Goal: Task Accomplishment & Management: Manage account settings

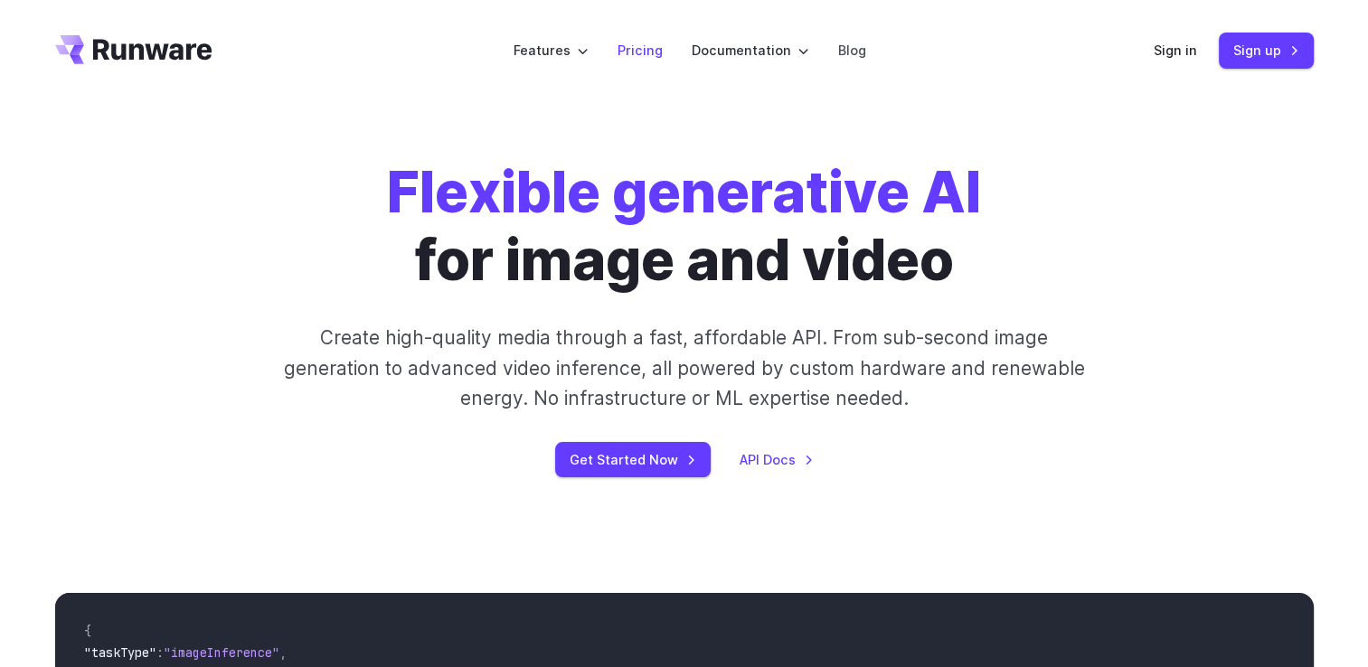
click at [656, 47] on link "Pricing" at bounding box center [640, 50] width 45 height 21
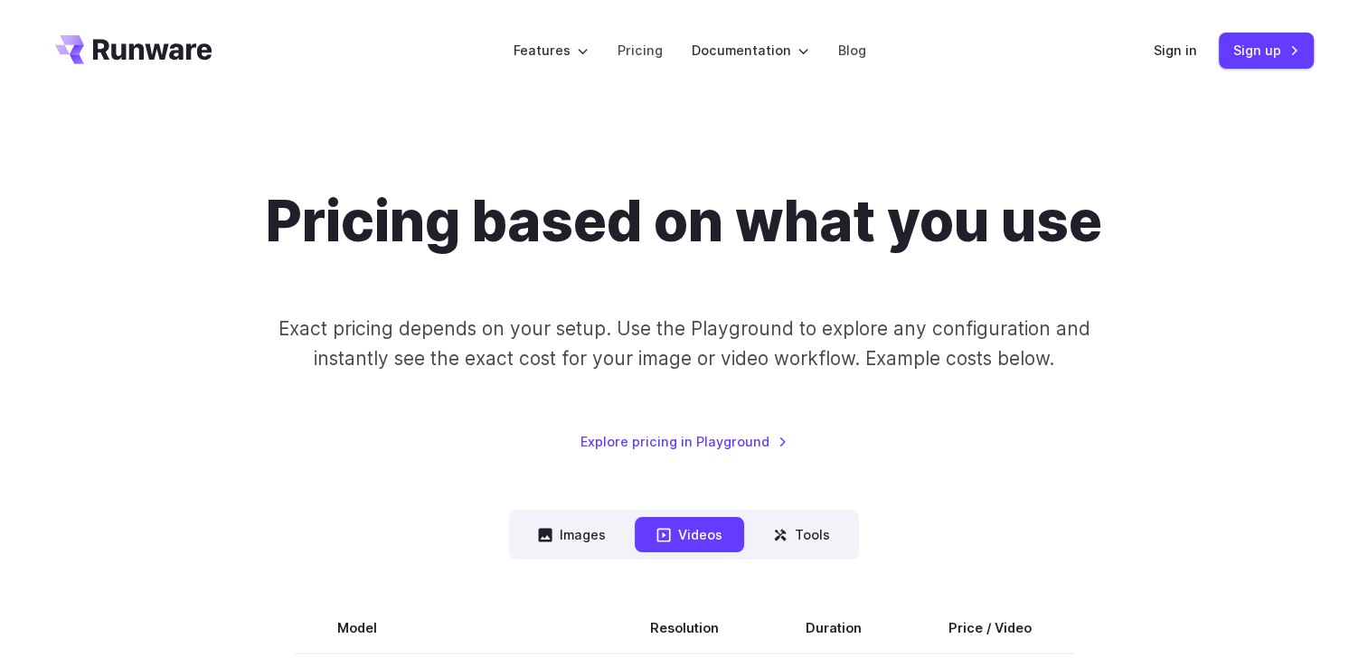
click at [571, 554] on nav "Images Videos Tools ****** ****** *****" at bounding box center [684, 535] width 350 height 50
click at [552, 533] on icon at bounding box center [546, 535] width 14 height 14
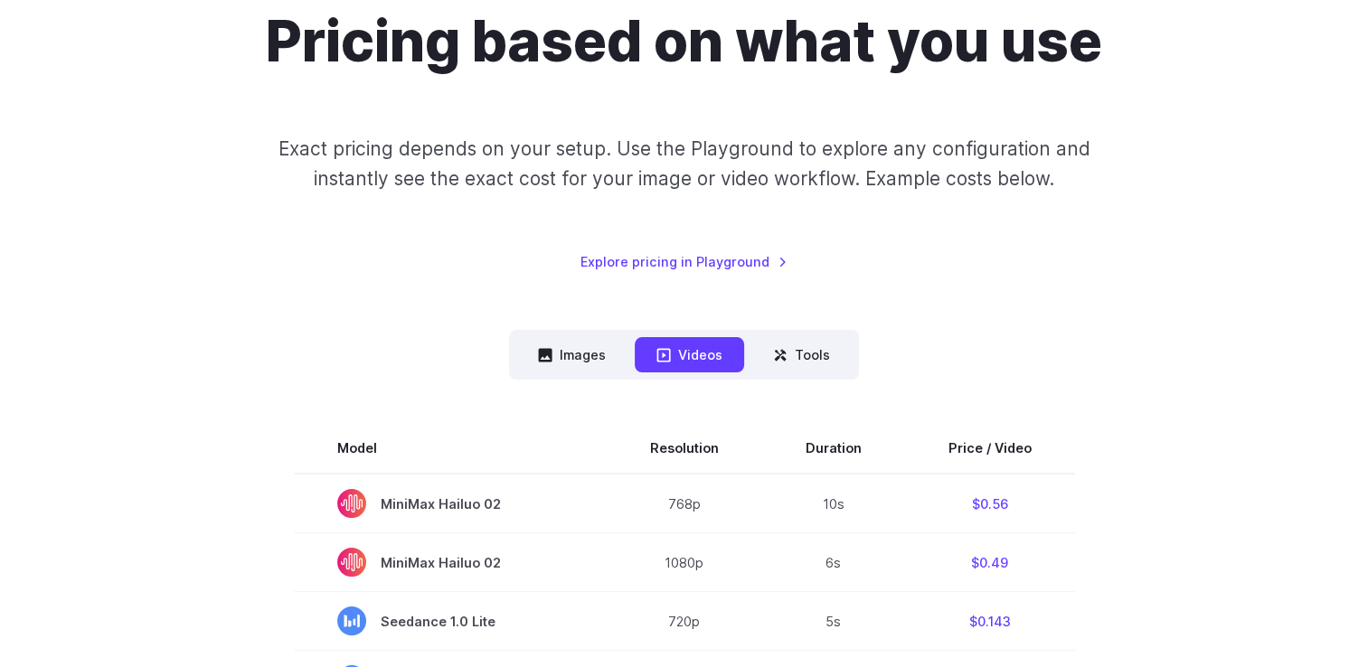
scroll to position [150, 0]
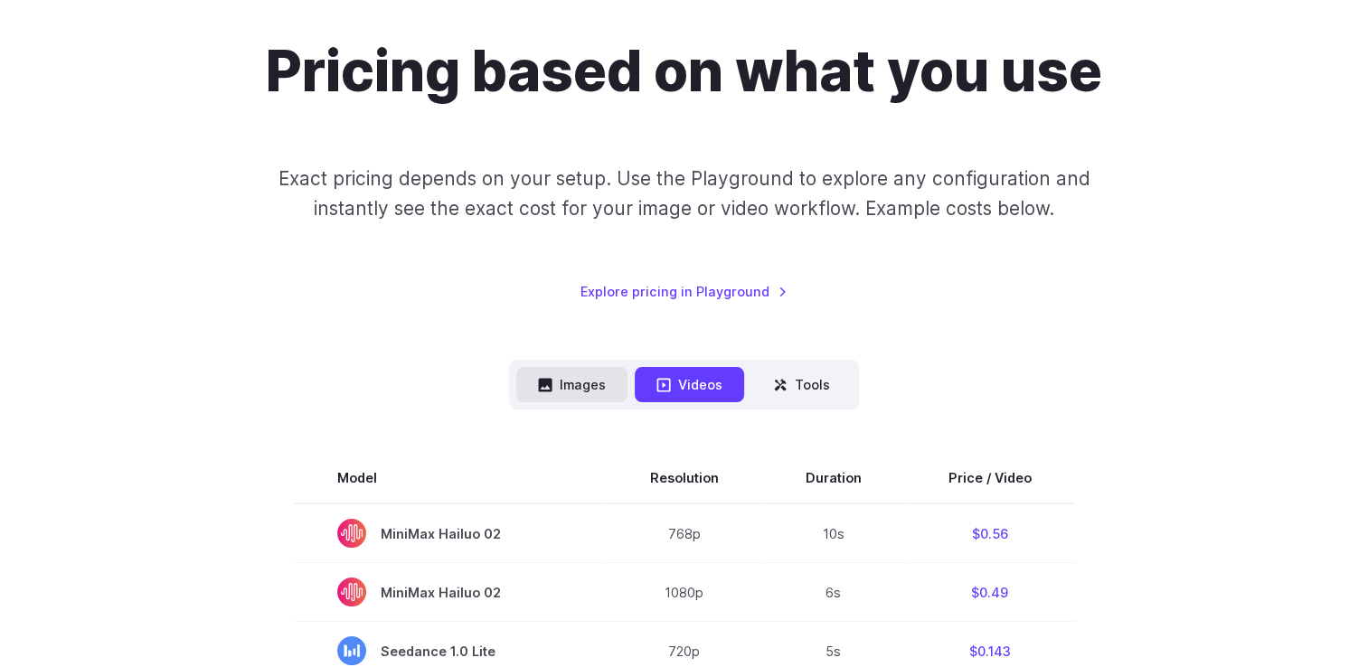
click at [626, 392] on button "Images" at bounding box center [571, 384] width 111 height 35
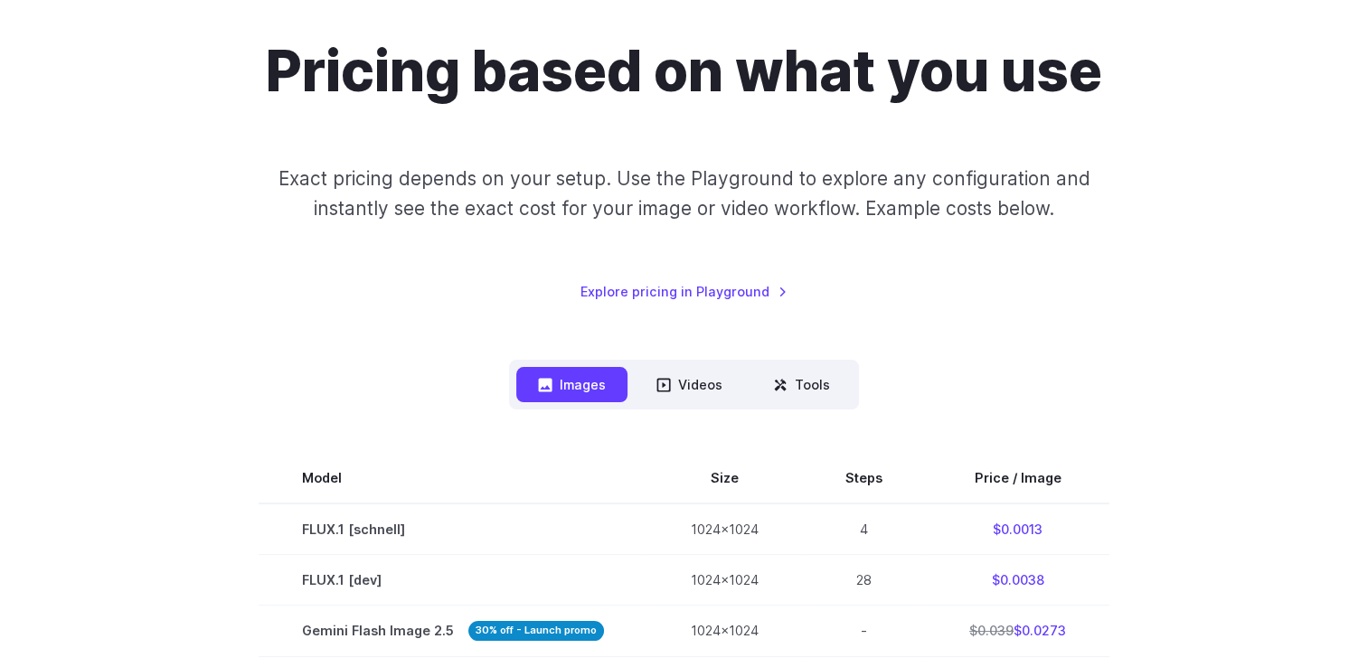
scroll to position [0, 0]
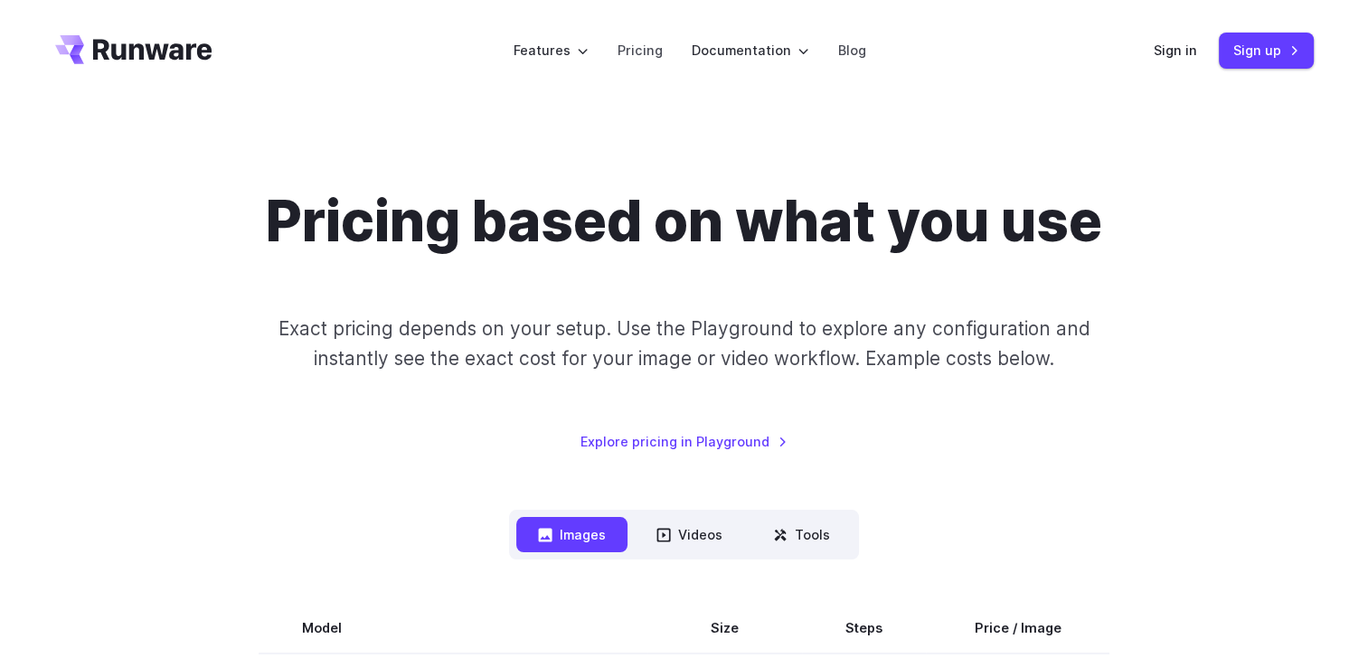
click at [109, 45] on icon "Go to /" at bounding box center [133, 49] width 157 height 29
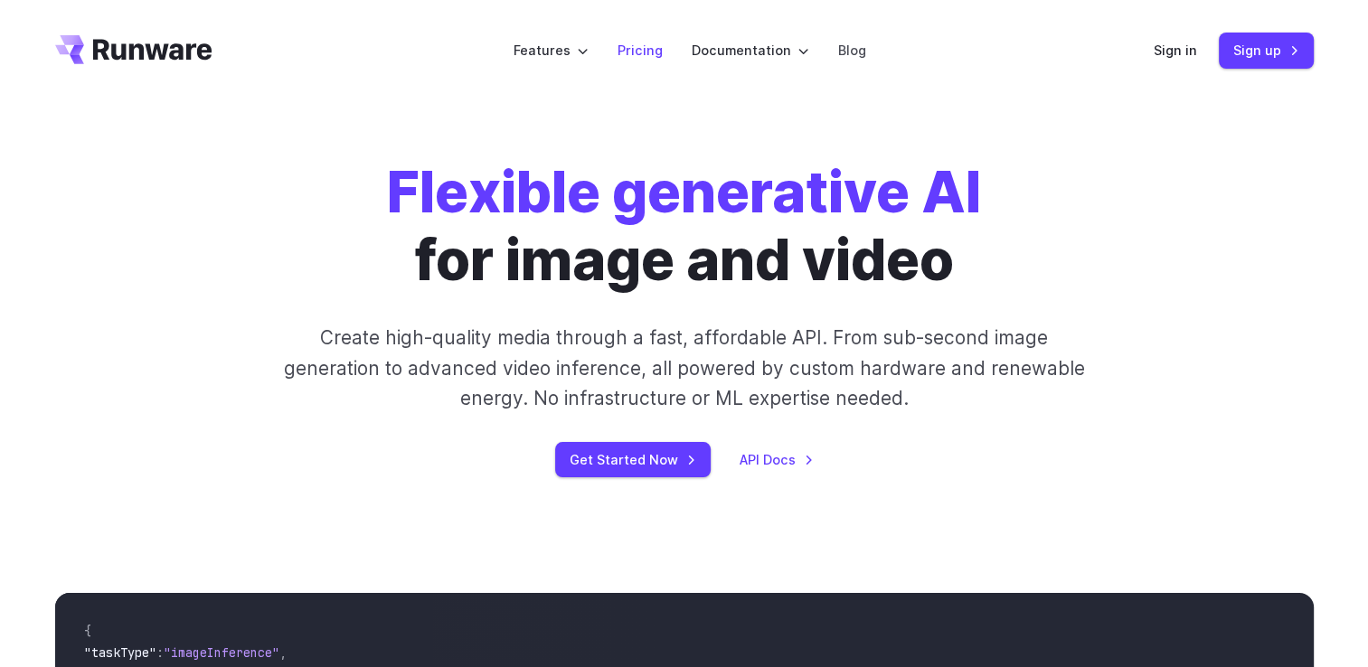
click at [644, 57] on link "Pricing" at bounding box center [640, 50] width 45 height 21
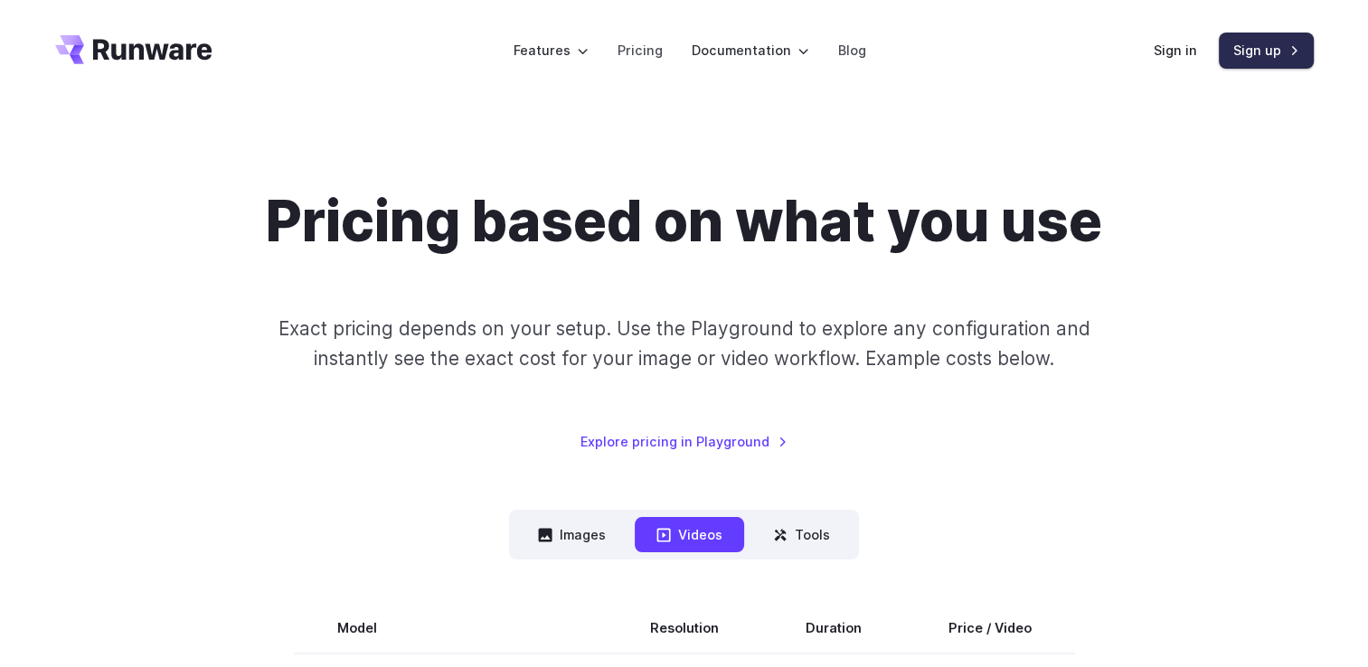
click at [1219, 61] on link "Sign up" at bounding box center [1266, 50] width 95 height 35
click at [1241, 56] on link "Sign up" at bounding box center [1266, 50] width 95 height 35
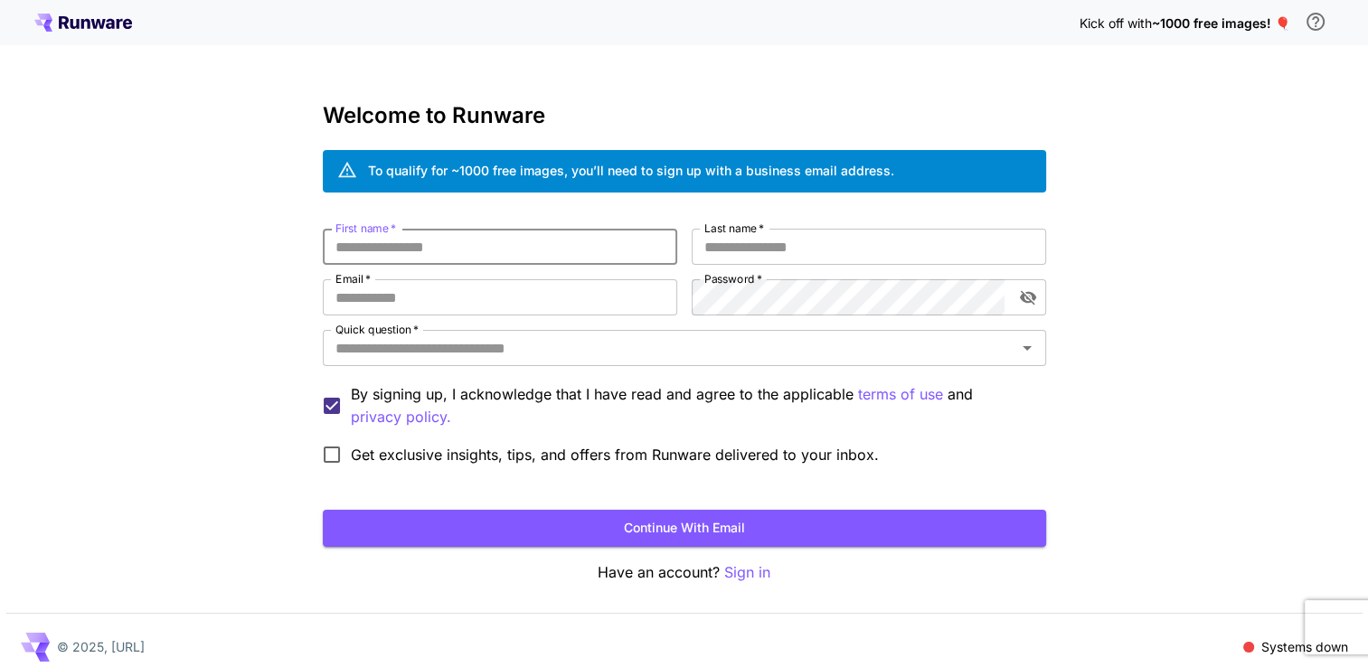
click at [418, 238] on input "First name   *" at bounding box center [500, 247] width 354 height 36
type input "******"
type input "****"
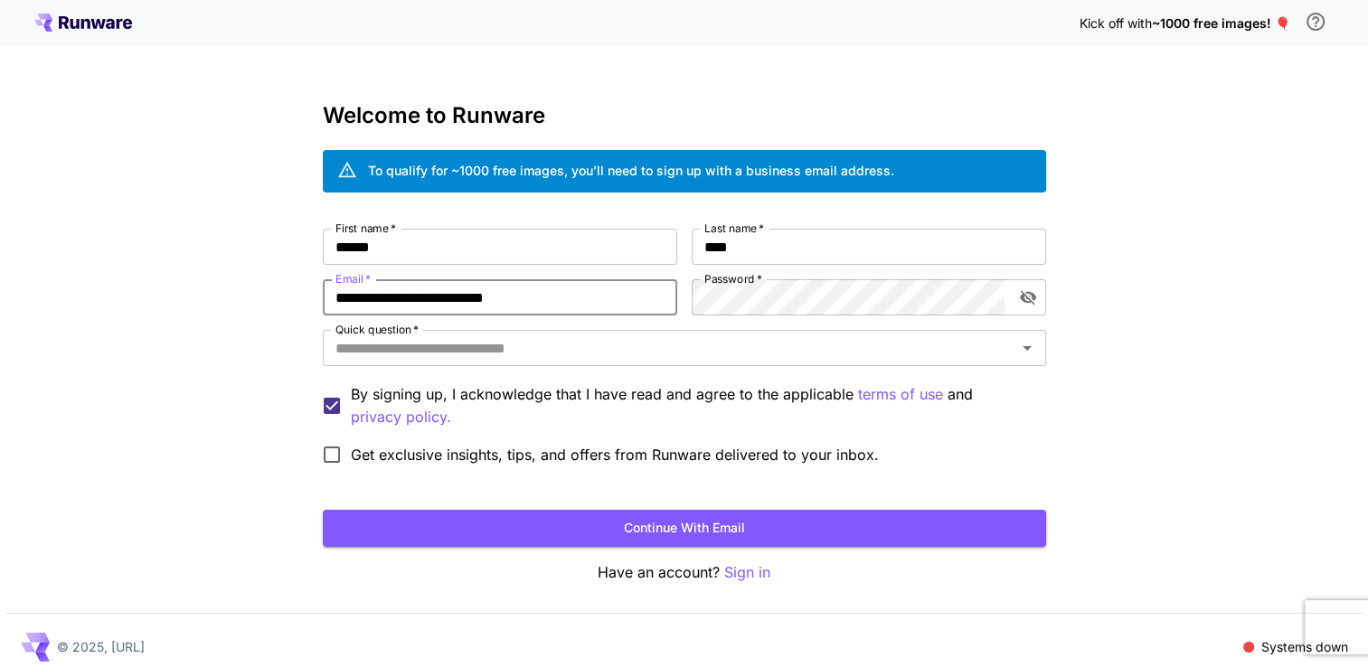
drag, startPoint x: 580, startPoint y: 288, endPoint x: 309, endPoint y: 288, distance: 270.4
click at [309, 288] on div "**********" at bounding box center [684, 340] width 1368 height 681
type input "**********"
click at [751, 286] on label "Password   *" at bounding box center [733, 278] width 58 height 15
click at [464, 244] on input "******" at bounding box center [500, 247] width 354 height 36
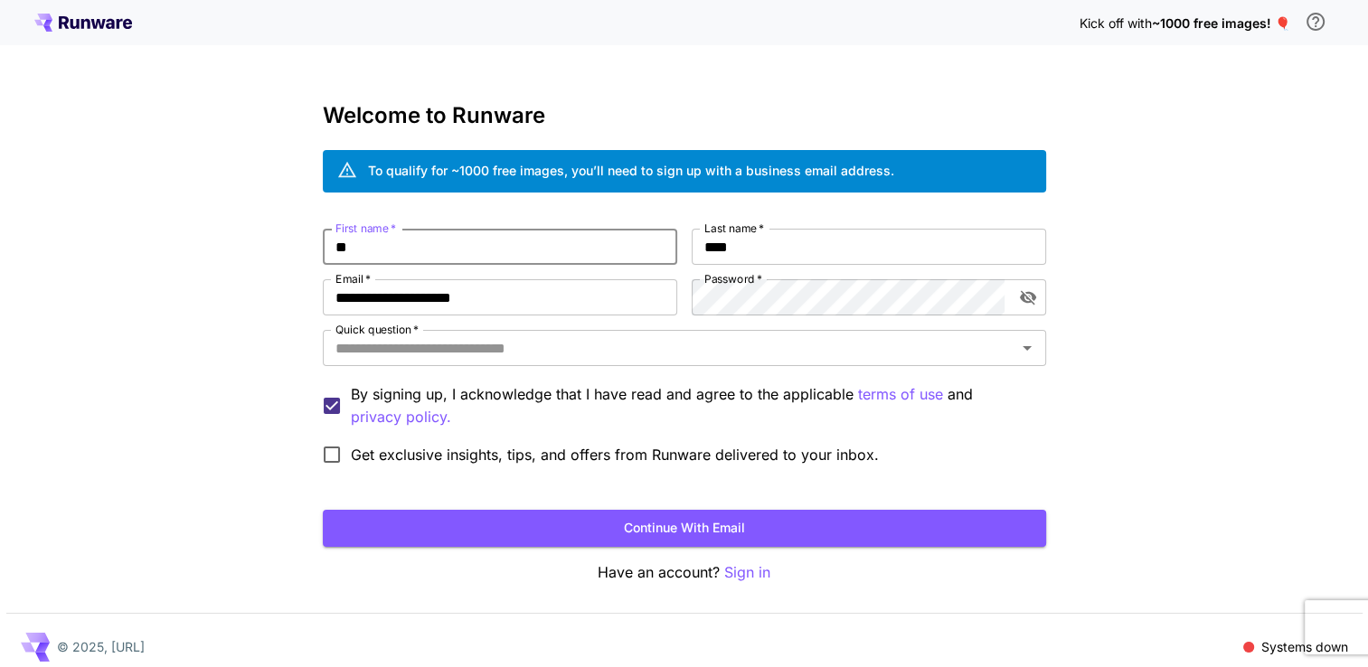
type input "**"
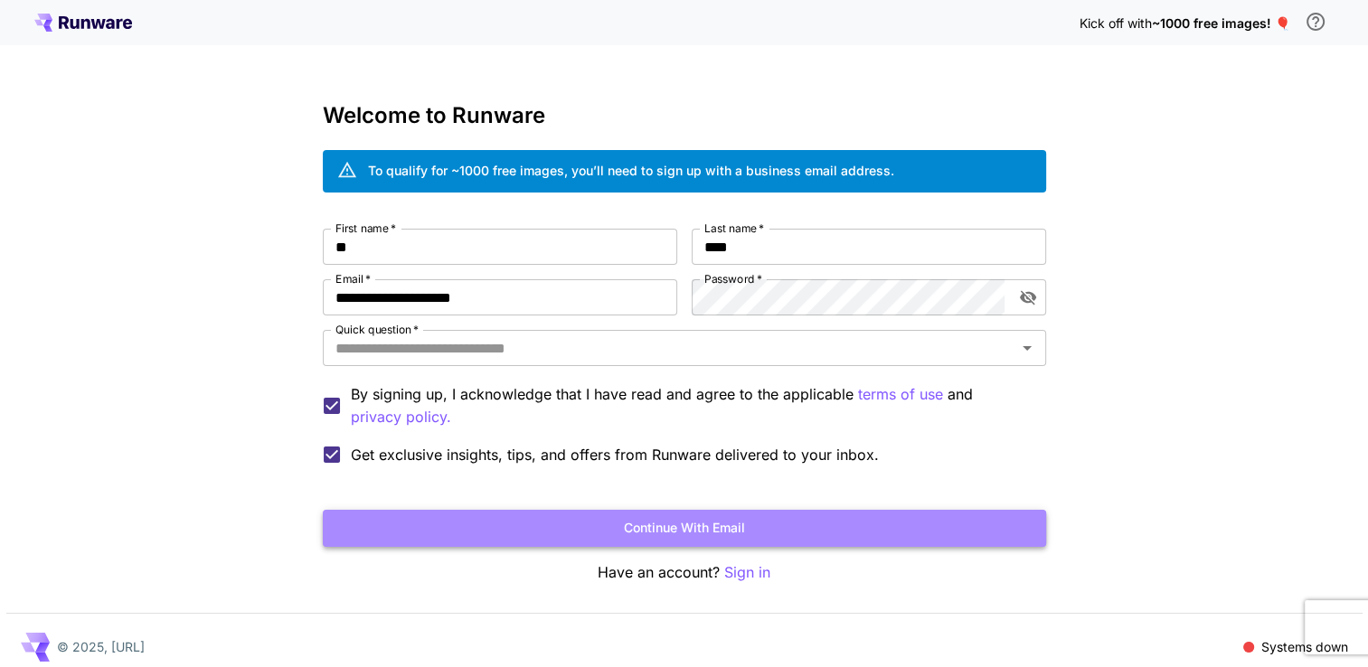
click at [616, 531] on button "Continue with email" at bounding box center [684, 528] width 723 height 37
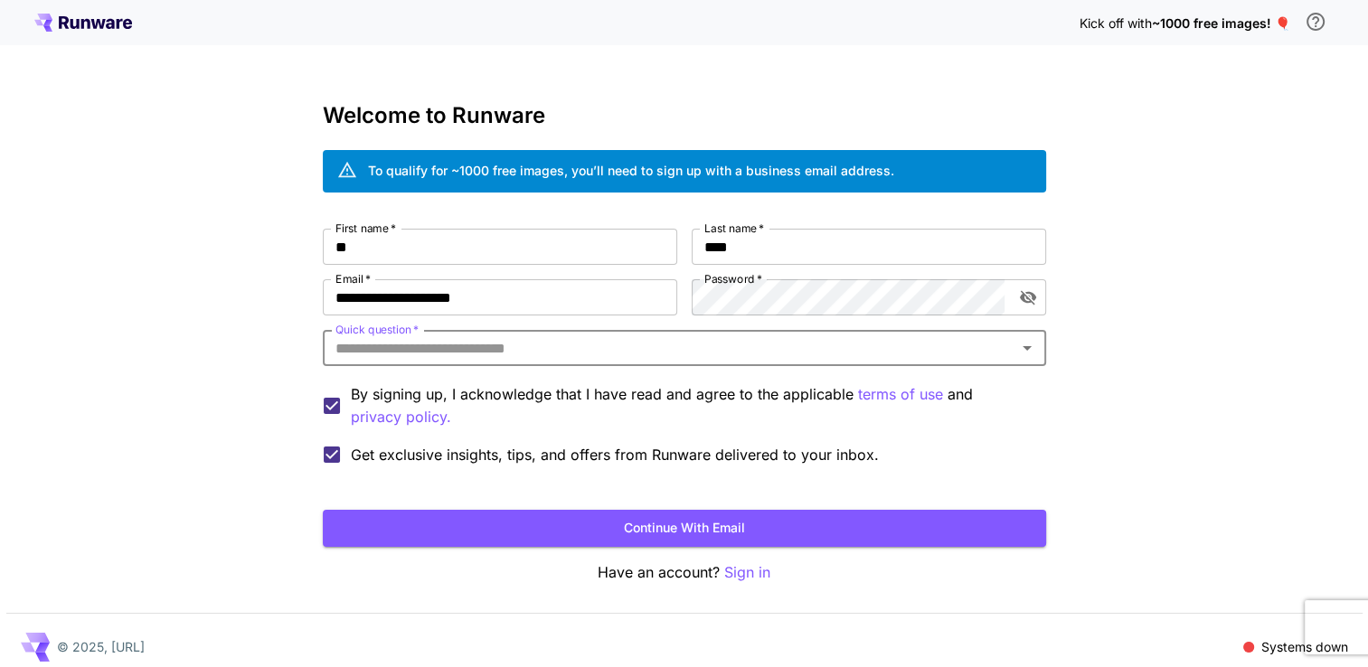
click at [486, 349] on input "Quick question   *" at bounding box center [669, 347] width 683 height 25
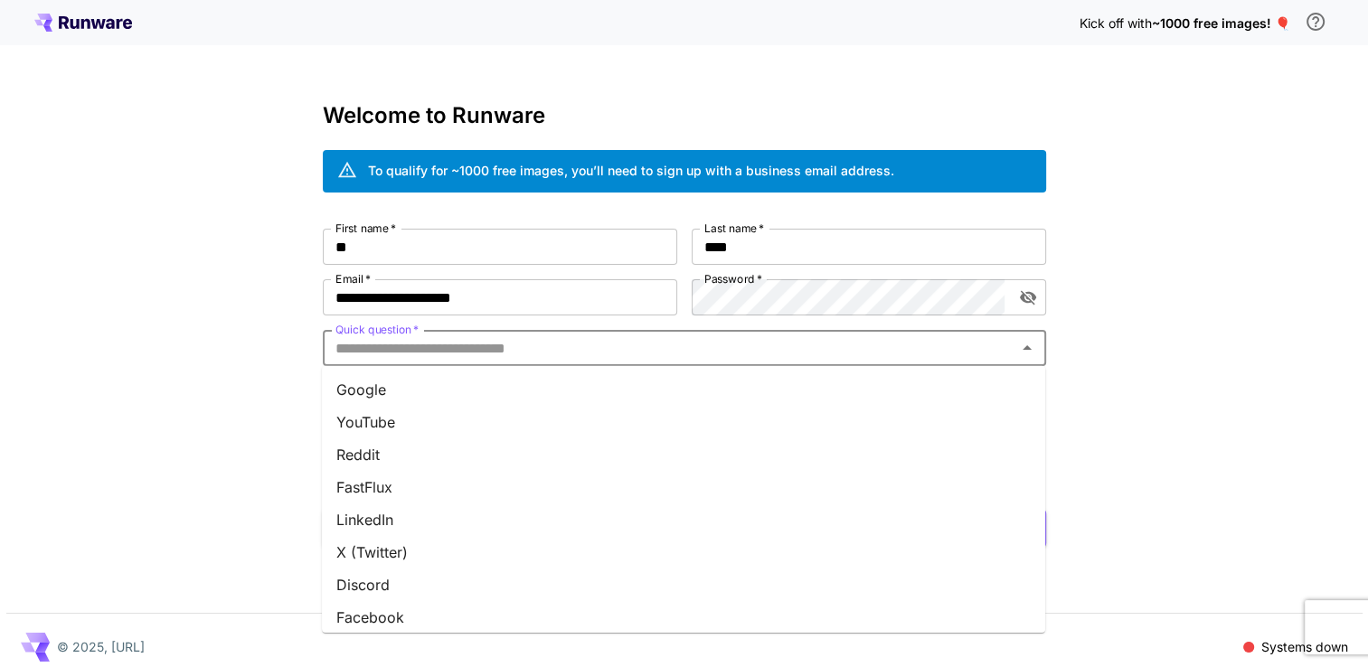
click at [455, 385] on li "Google" at bounding box center [683, 389] width 723 height 33
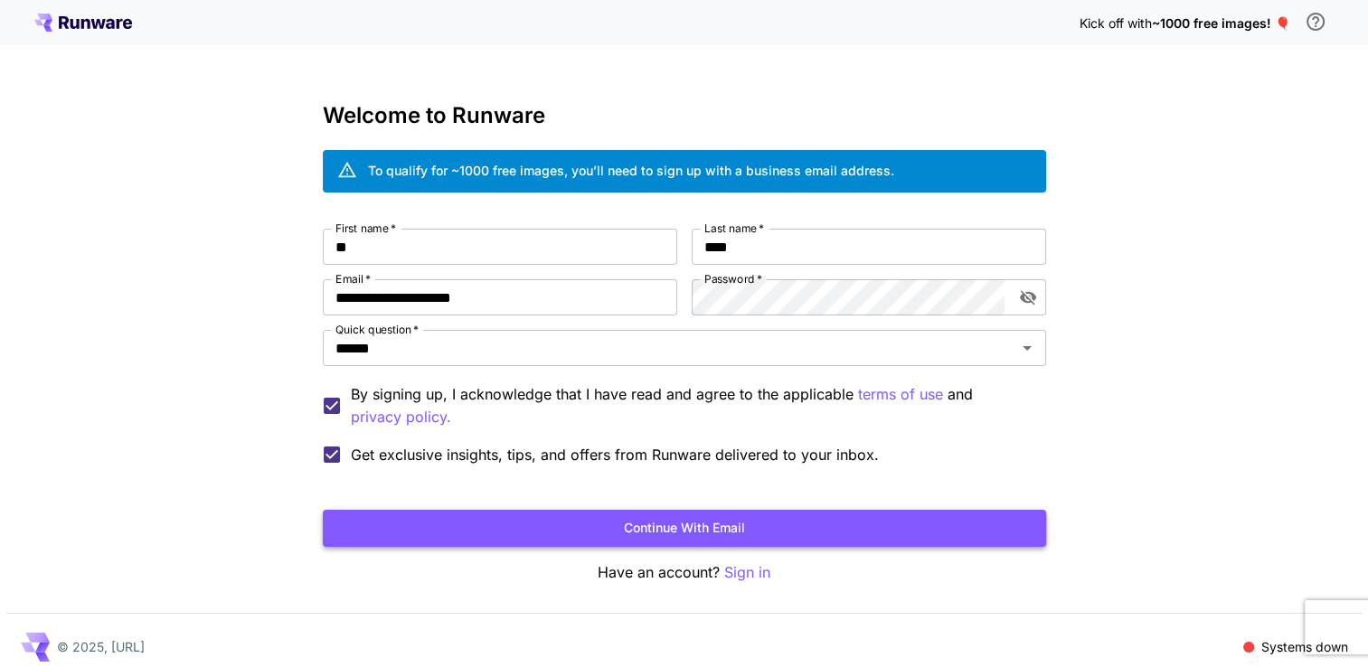
click at [491, 531] on button "Continue with email" at bounding box center [684, 528] width 723 height 37
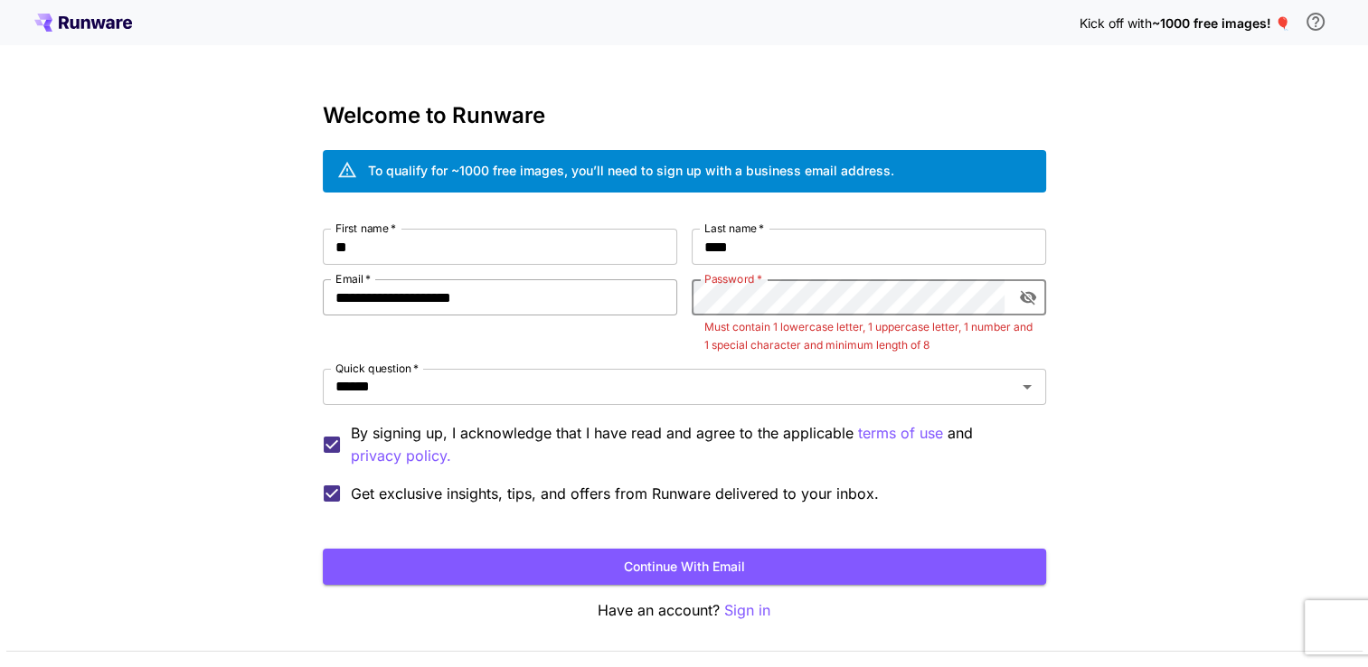
click at [672, 291] on div "**********" at bounding box center [684, 371] width 723 height 284
click at [608, 285] on div "**********" at bounding box center [684, 371] width 723 height 284
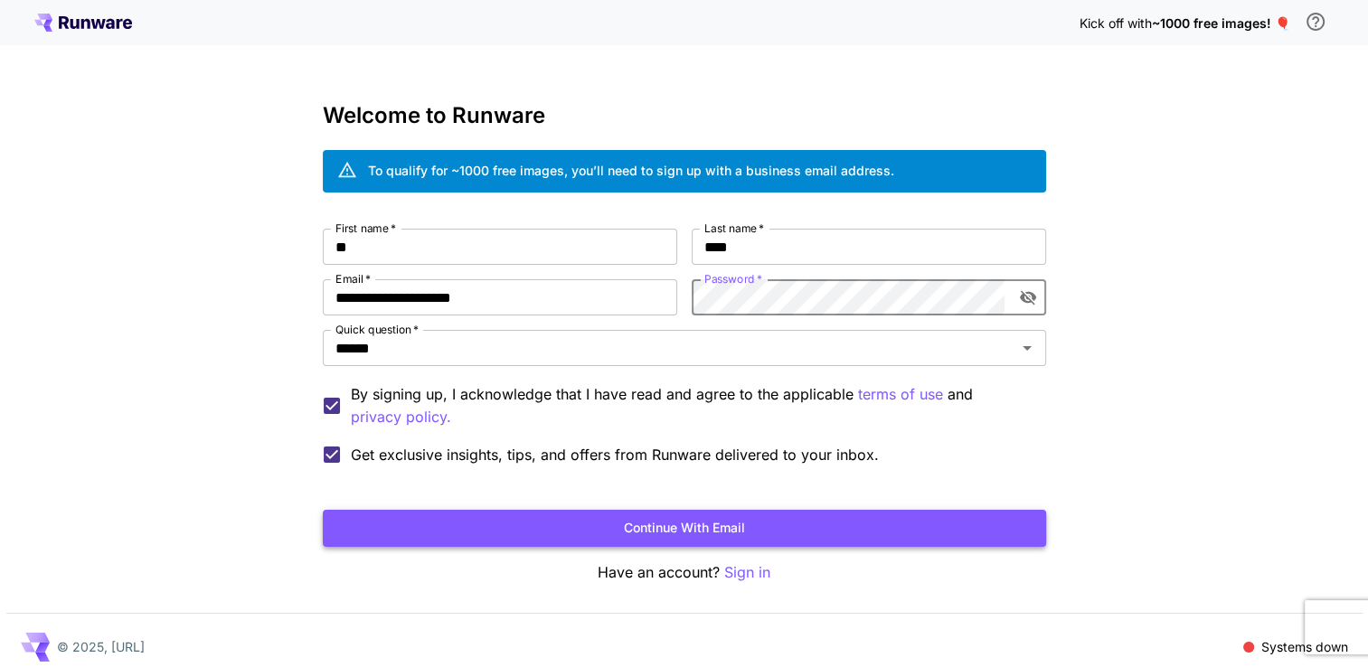
click at [666, 521] on button "Continue with email" at bounding box center [684, 528] width 723 height 37
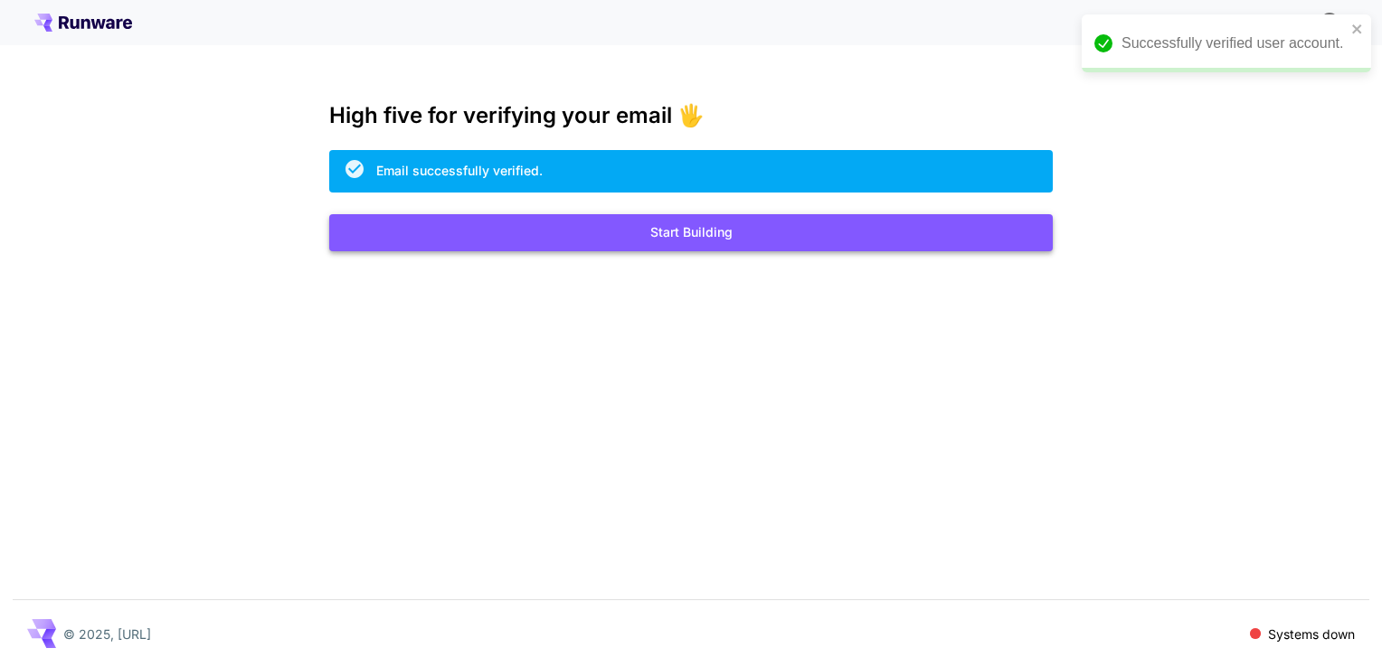
click at [518, 243] on button "Start Building" at bounding box center [690, 232] width 723 height 37
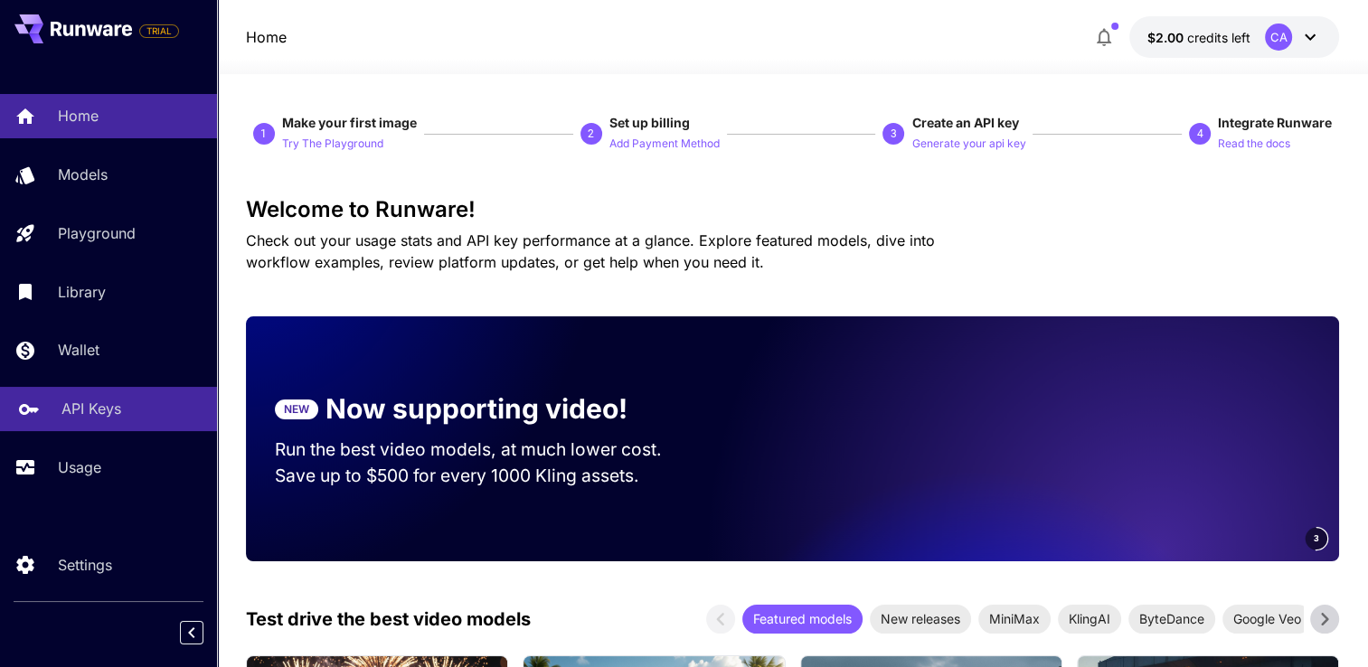
click at [72, 431] on link "API Keys" at bounding box center [108, 409] width 217 height 44
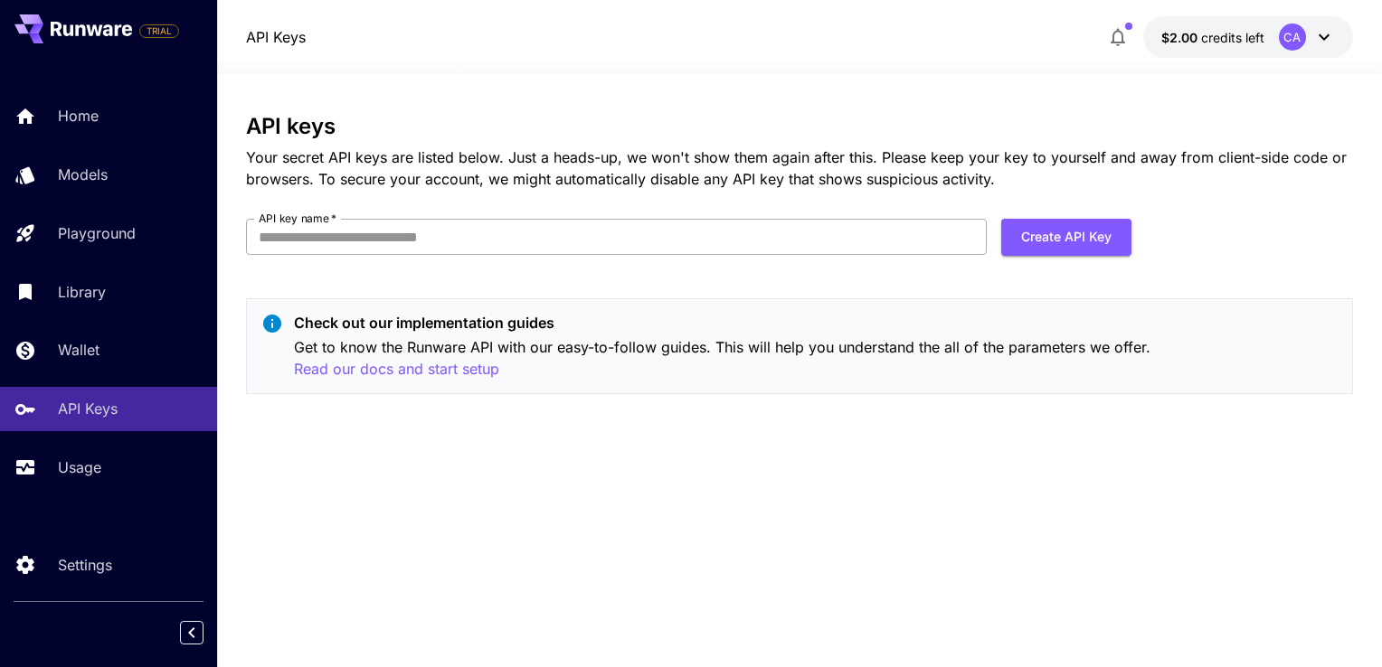
click at [303, 239] on input "API key name   *" at bounding box center [616, 237] width 741 height 36
type input "**********"
click at [1047, 240] on button "Create API Key" at bounding box center [1066, 237] width 130 height 37
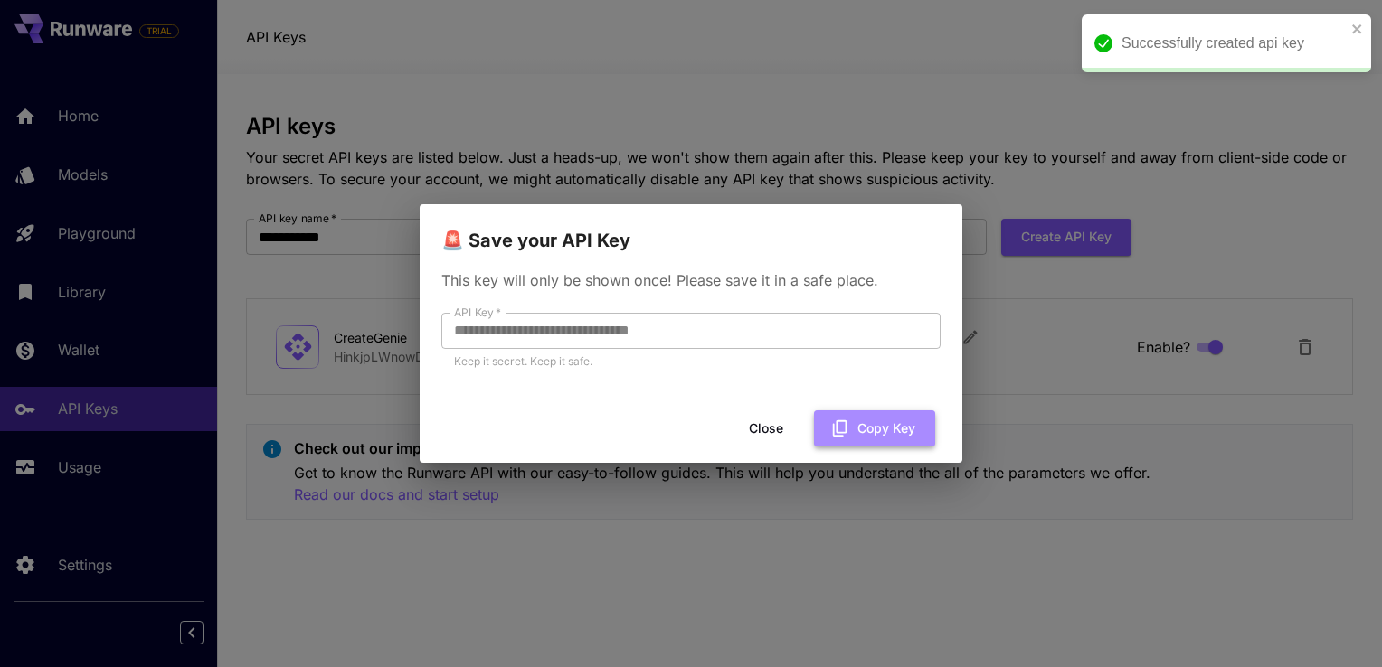
click at [886, 436] on button "Copy Key" at bounding box center [874, 429] width 121 height 37
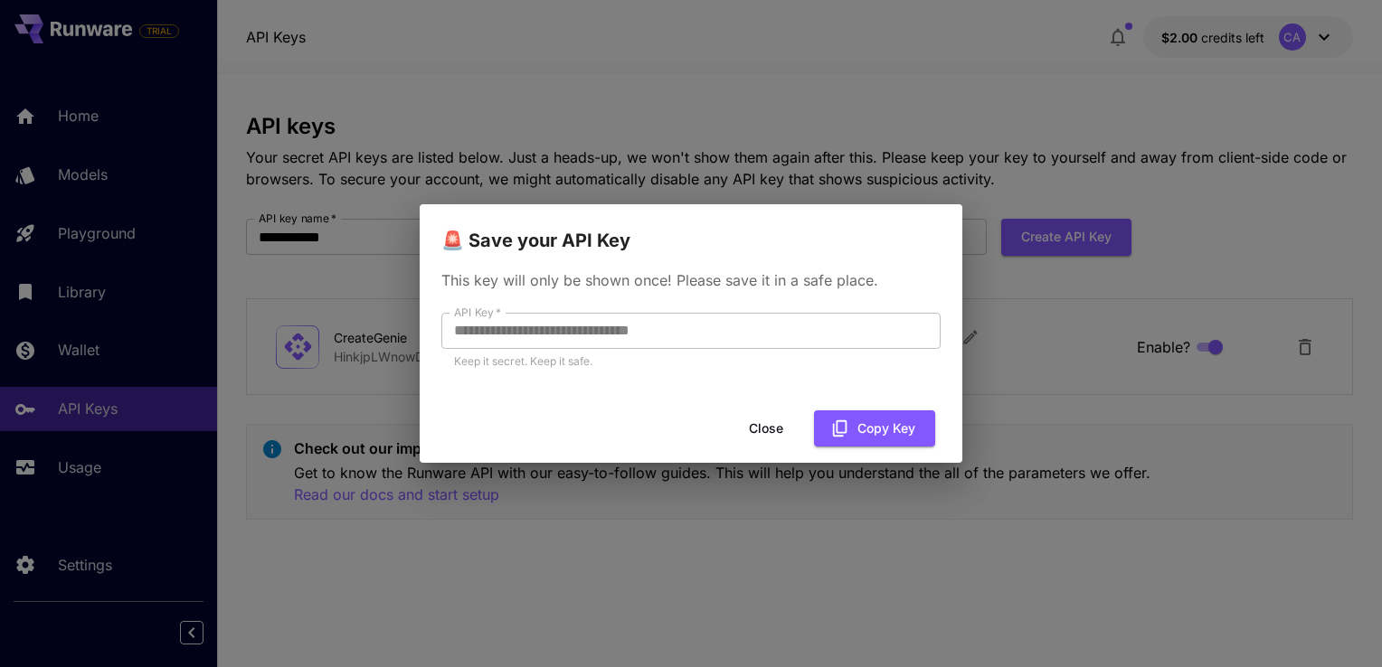
click at [771, 414] on button "Close" at bounding box center [765, 429] width 81 height 37
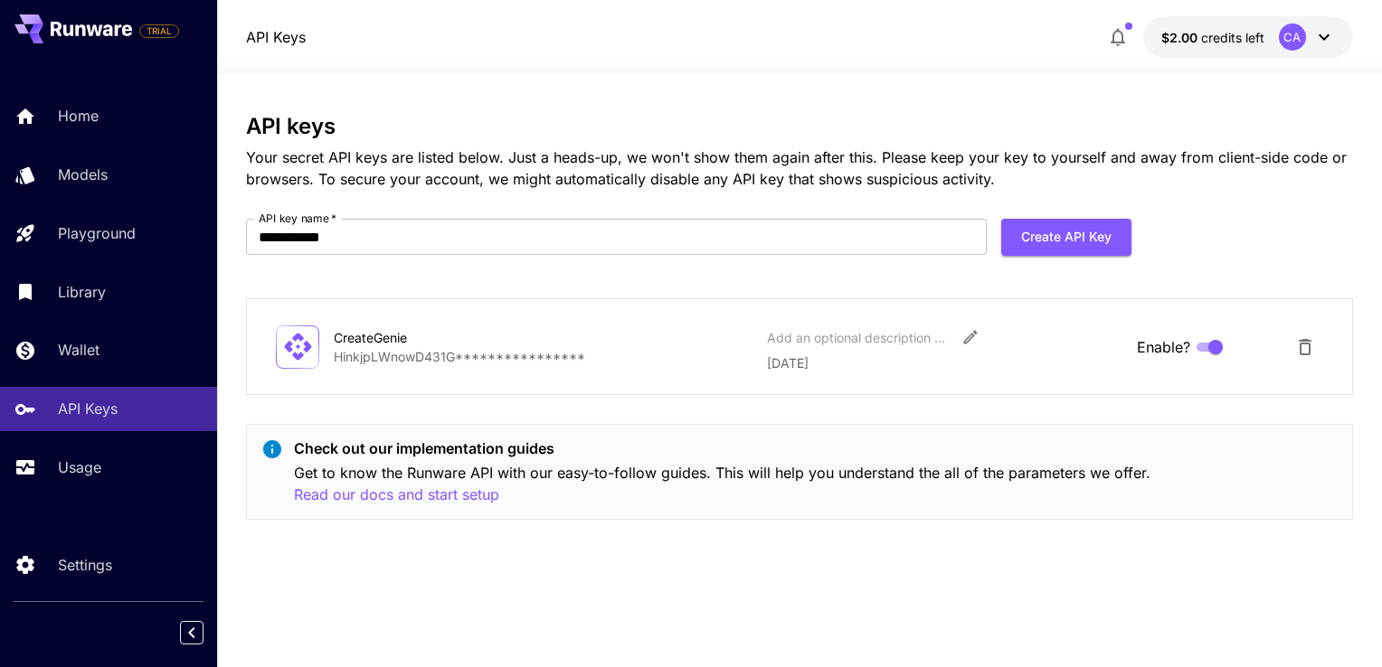
click at [1303, 43] on div "CA" at bounding box center [1292, 37] width 27 height 27
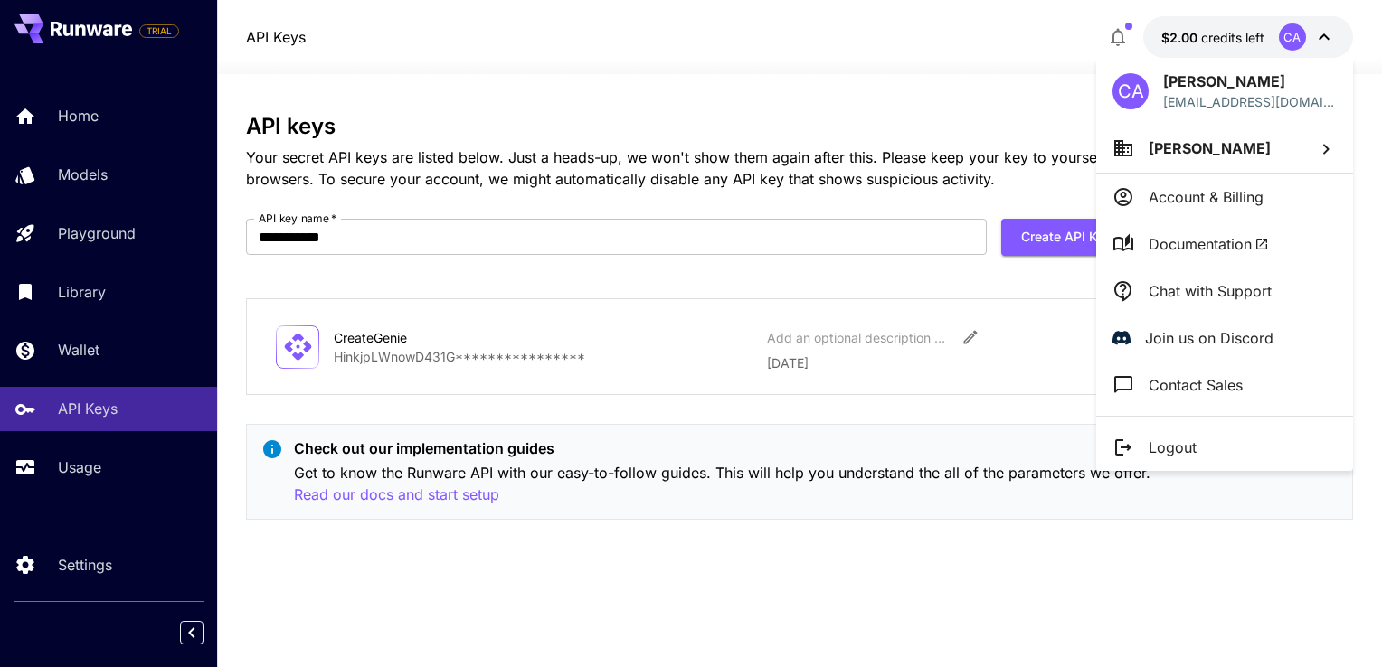
click at [1303, 43] on div at bounding box center [691, 333] width 1382 height 667
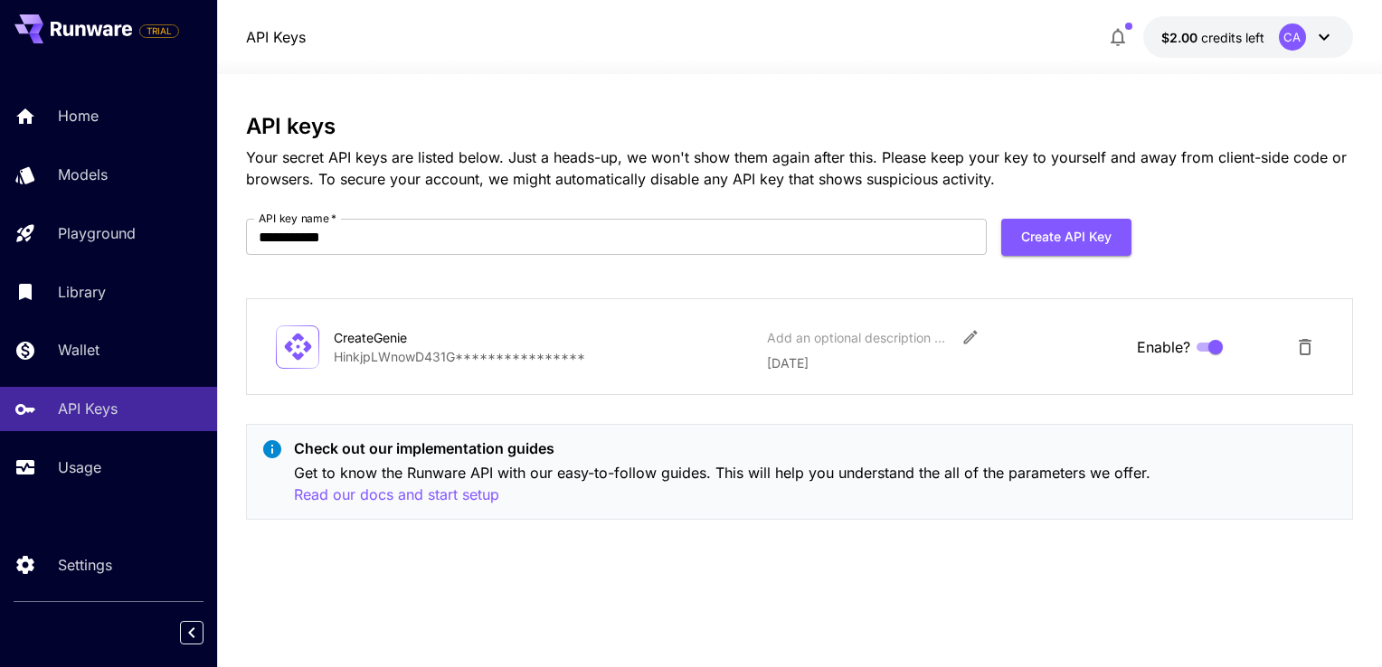
drag, startPoint x: 1293, startPoint y: 41, endPoint x: 1312, endPoint y: 37, distance: 19.3
click at [1312, 37] on div "CA" at bounding box center [1307, 37] width 56 height 27
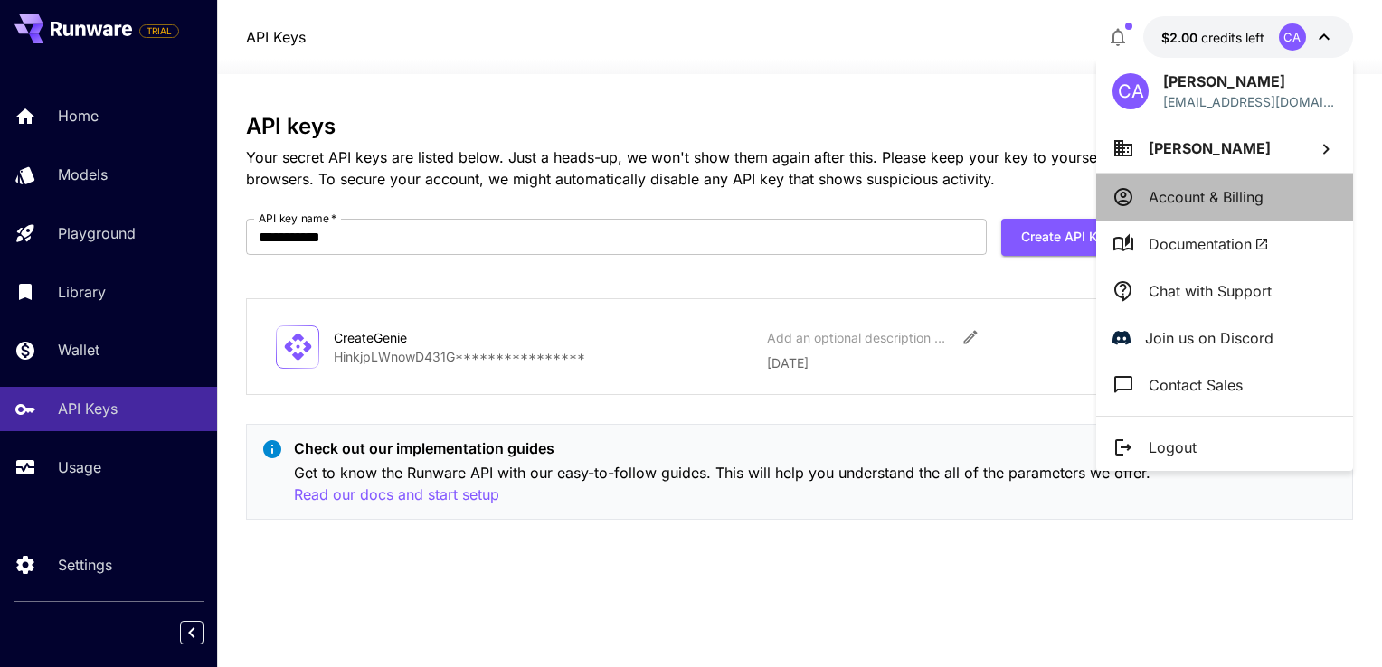
click at [1187, 198] on p "Account & Billing" at bounding box center [1205, 197] width 115 height 22
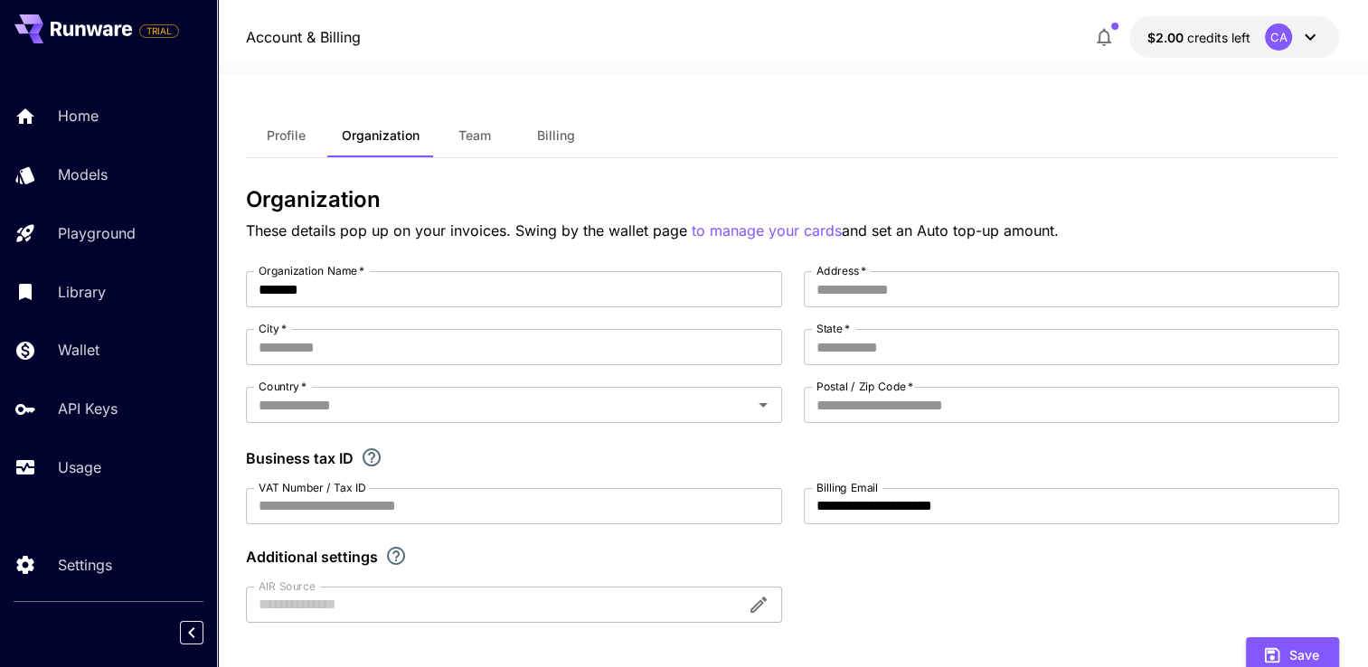
click at [1227, 40] on span "credits left" at bounding box center [1218, 37] width 63 height 15
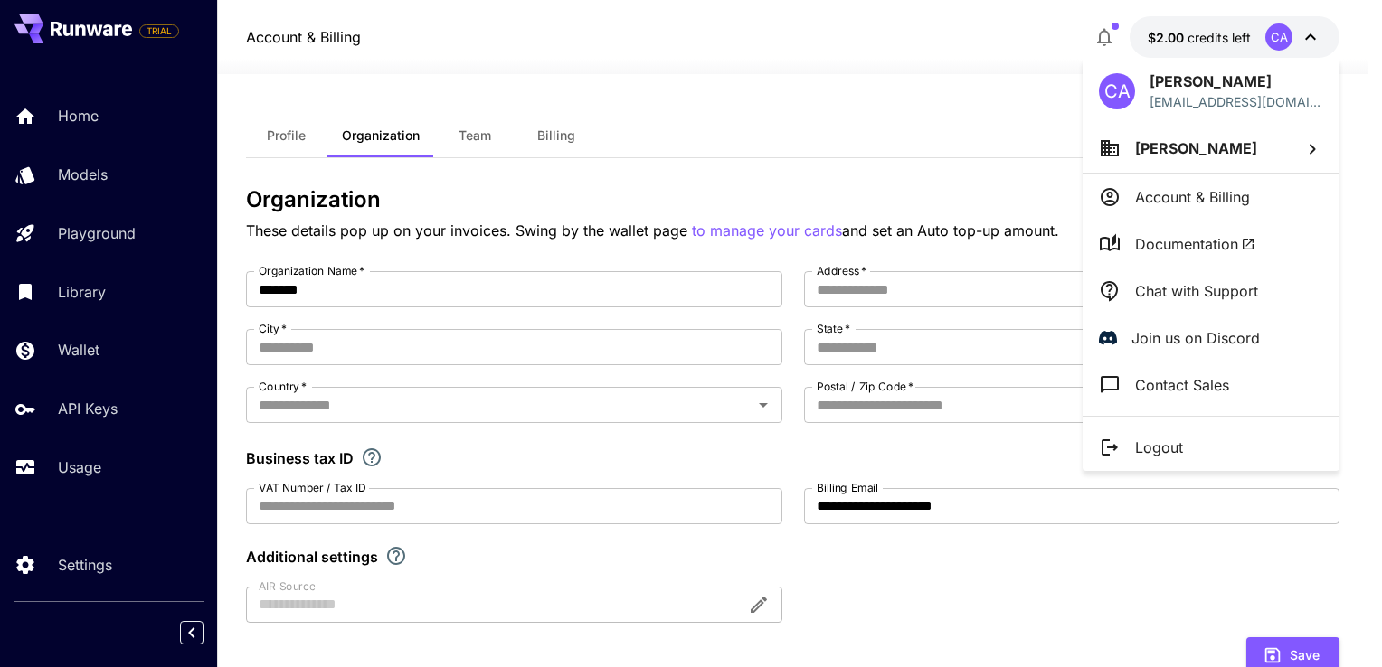
click at [1185, 195] on p "Account & Billing" at bounding box center [1192, 197] width 115 height 22
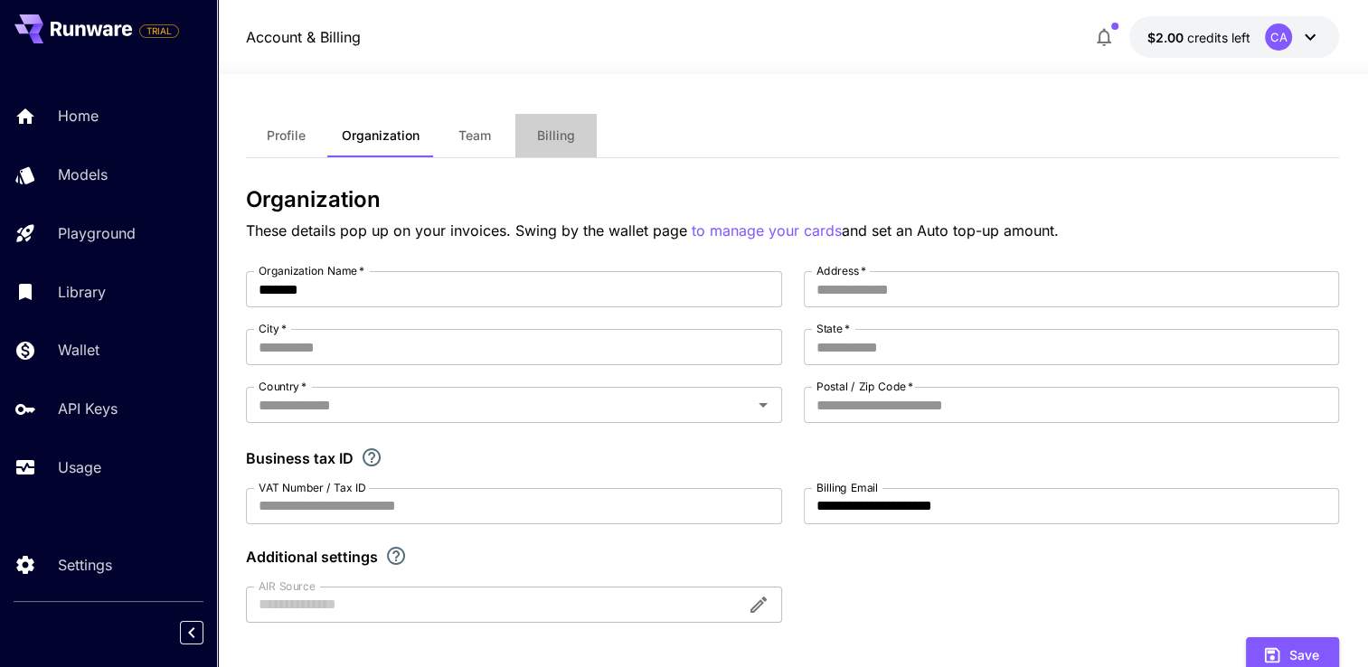
click at [545, 127] on button "Billing" at bounding box center [555, 135] width 81 height 43
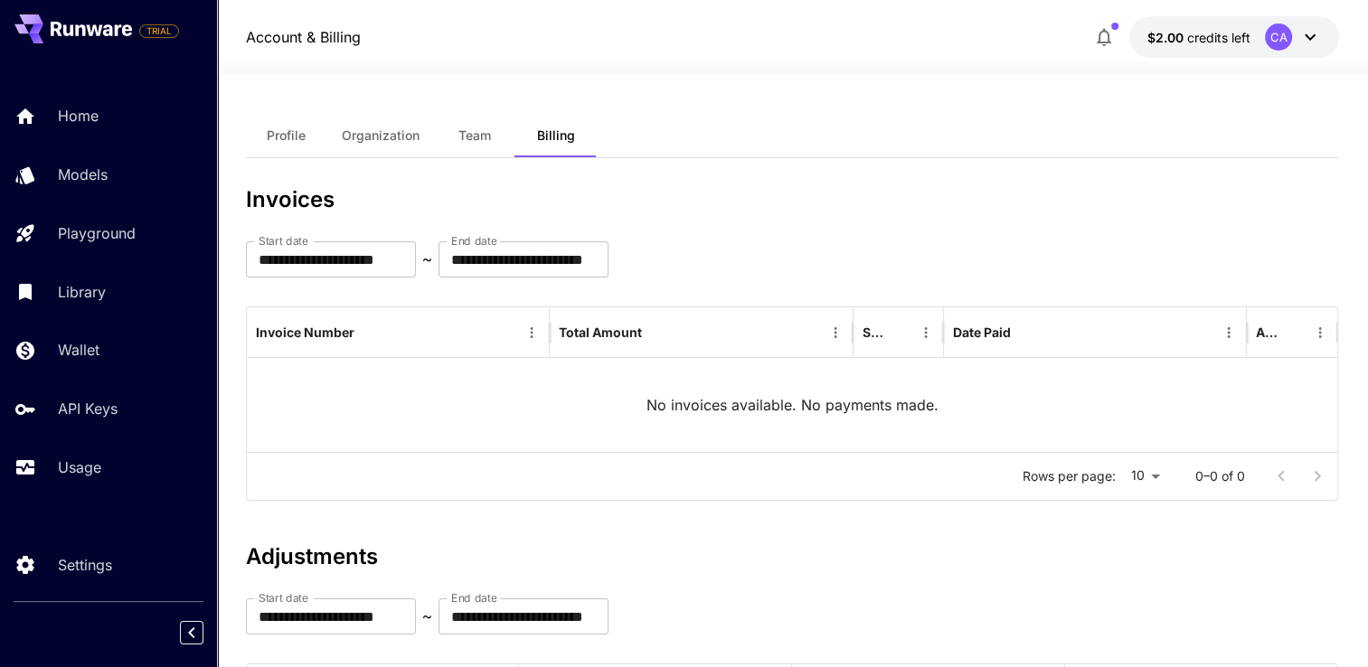
click at [1285, 42] on div "CA" at bounding box center [1278, 37] width 27 height 27
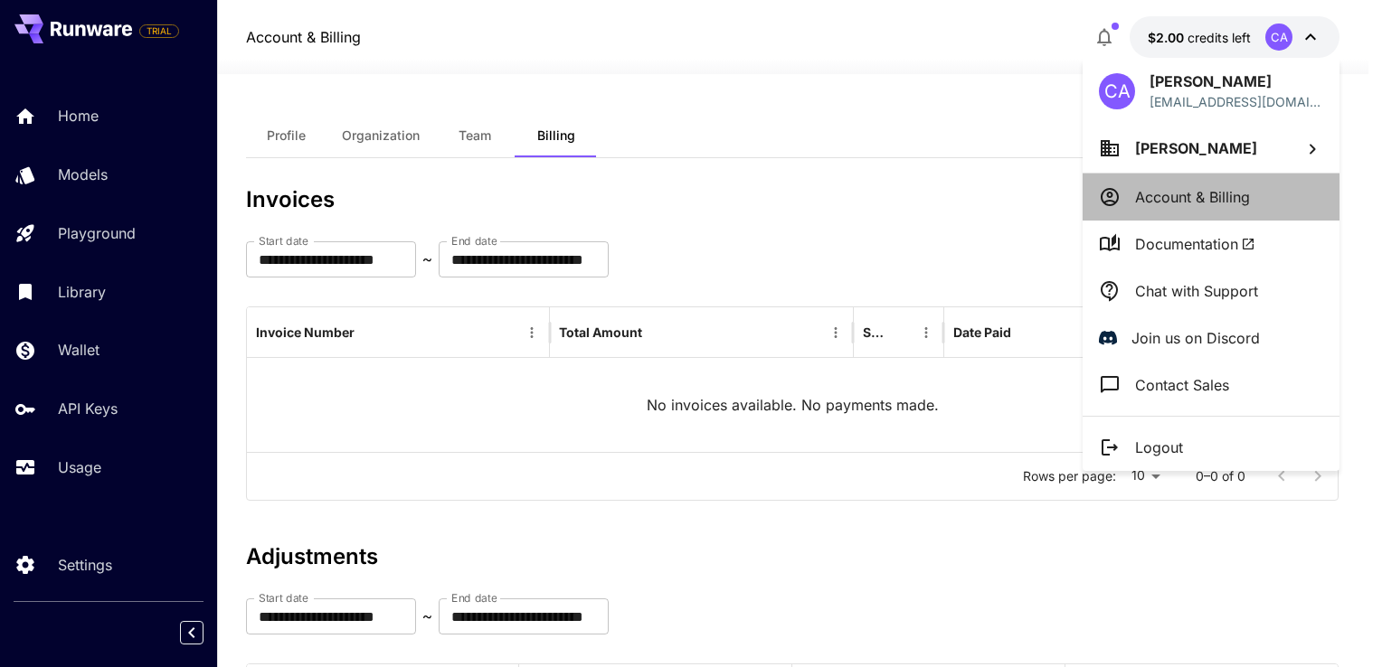
click at [1248, 201] on p "Account & Billing" at bounding box center [1192, 197] width 115 height 22
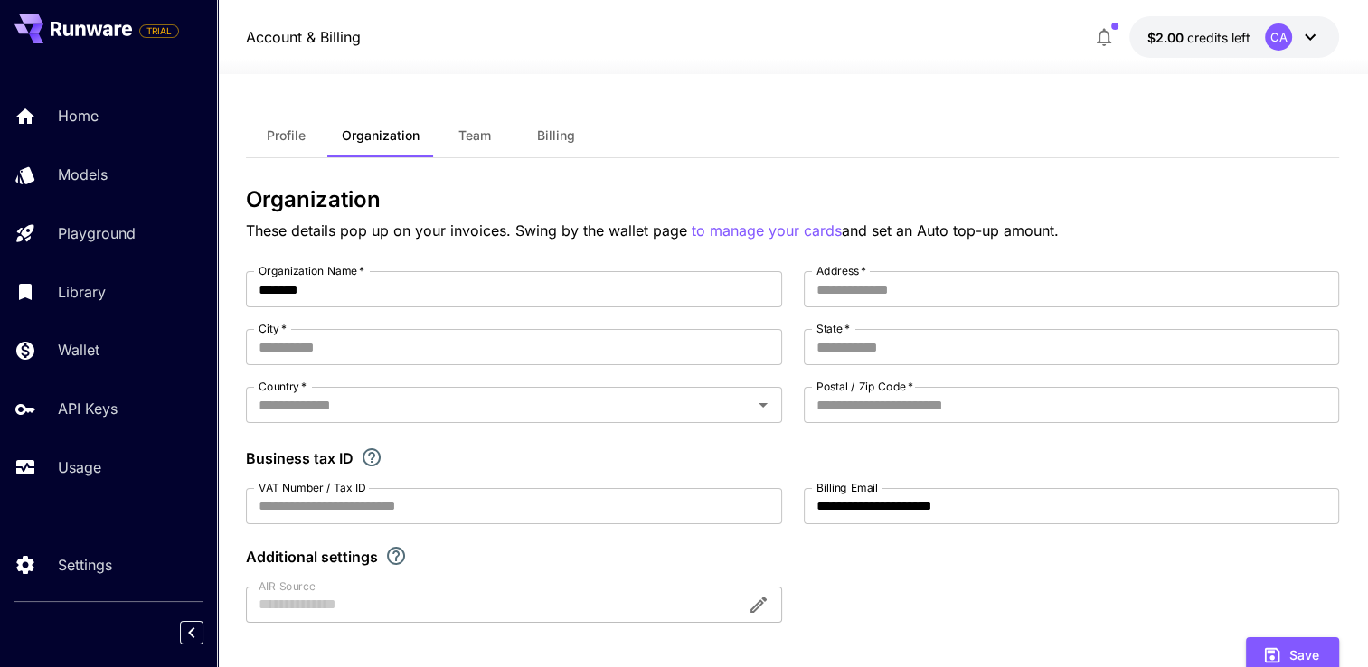
click at [476, 139] on span "Team" at bounding box center [474, 135] width 33 height 16
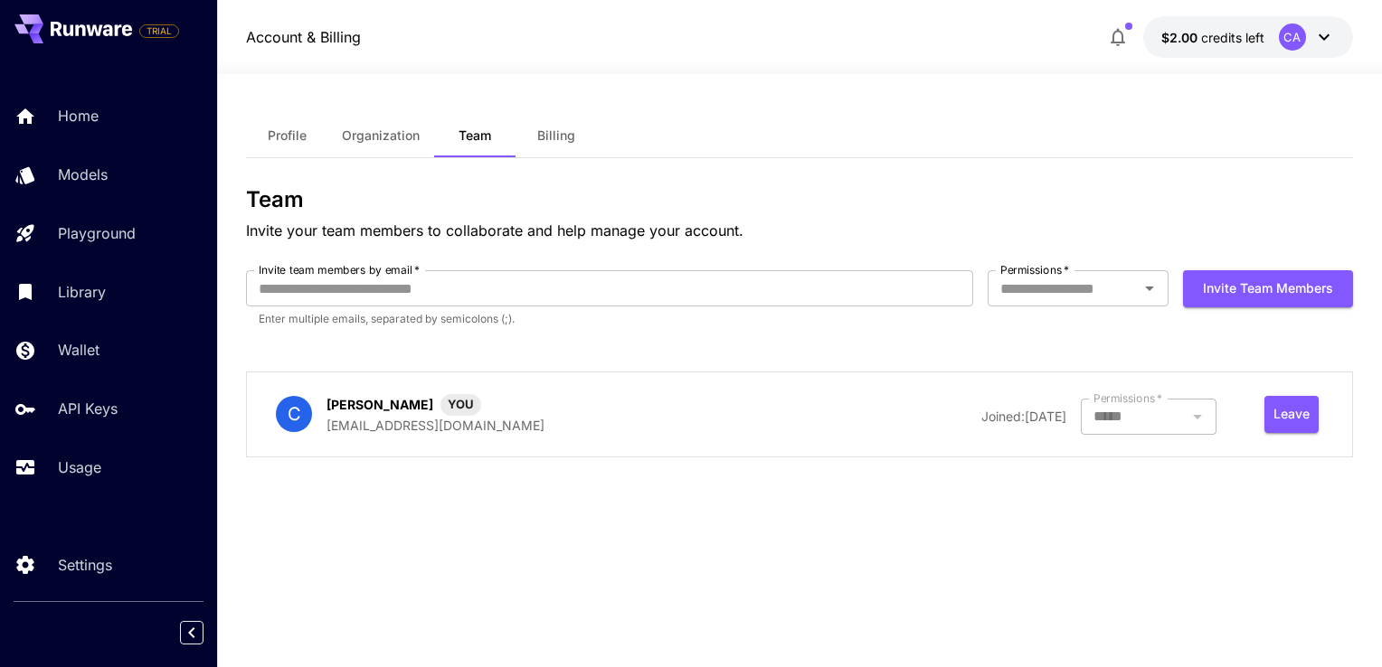
click at [563, 140] on span "Billing" at bounding box center [556, 135] width 38 height 16
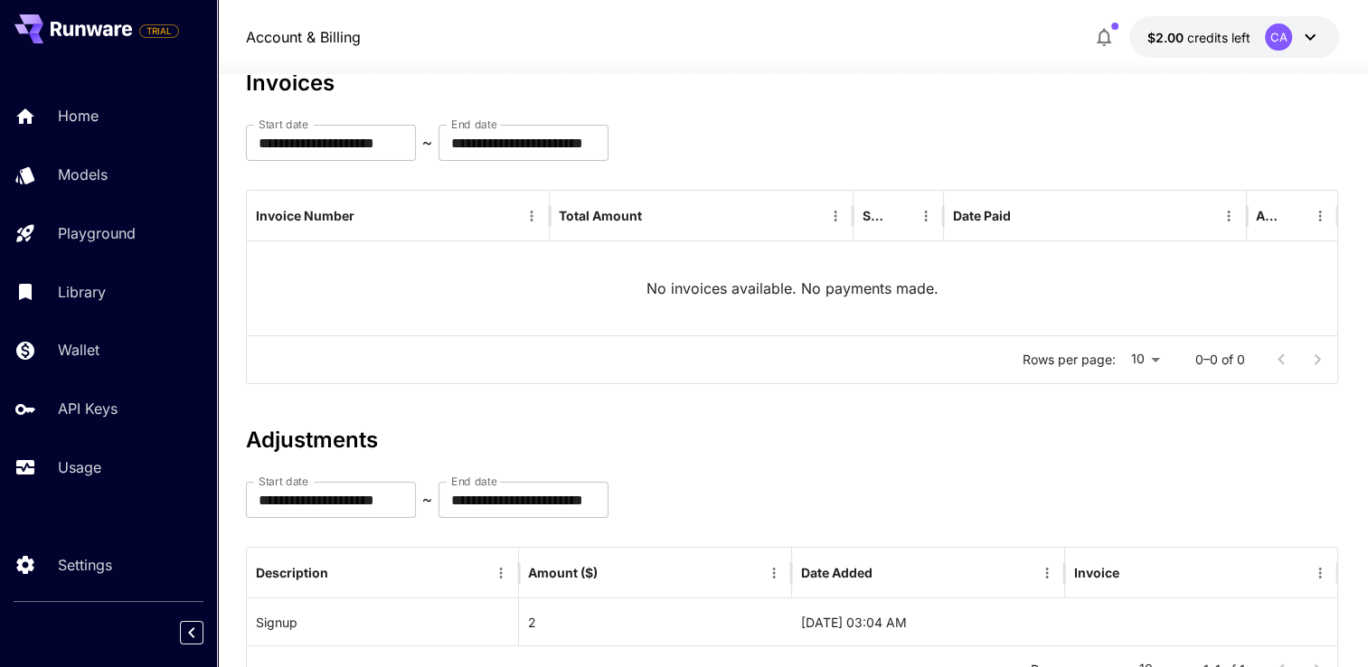
scroll to position [196, 0]
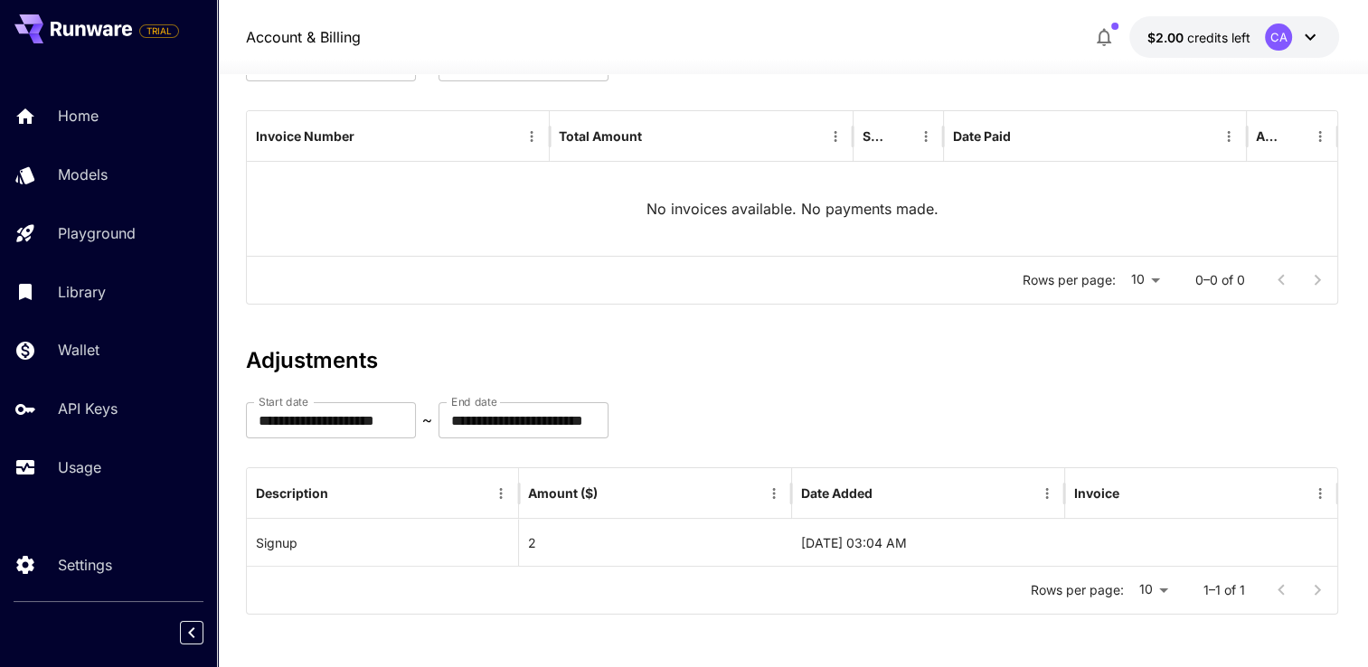
click at [1237, 50] on button "$2.00 credits left CA" at bounding box center [1234, 37] width 210 height 42
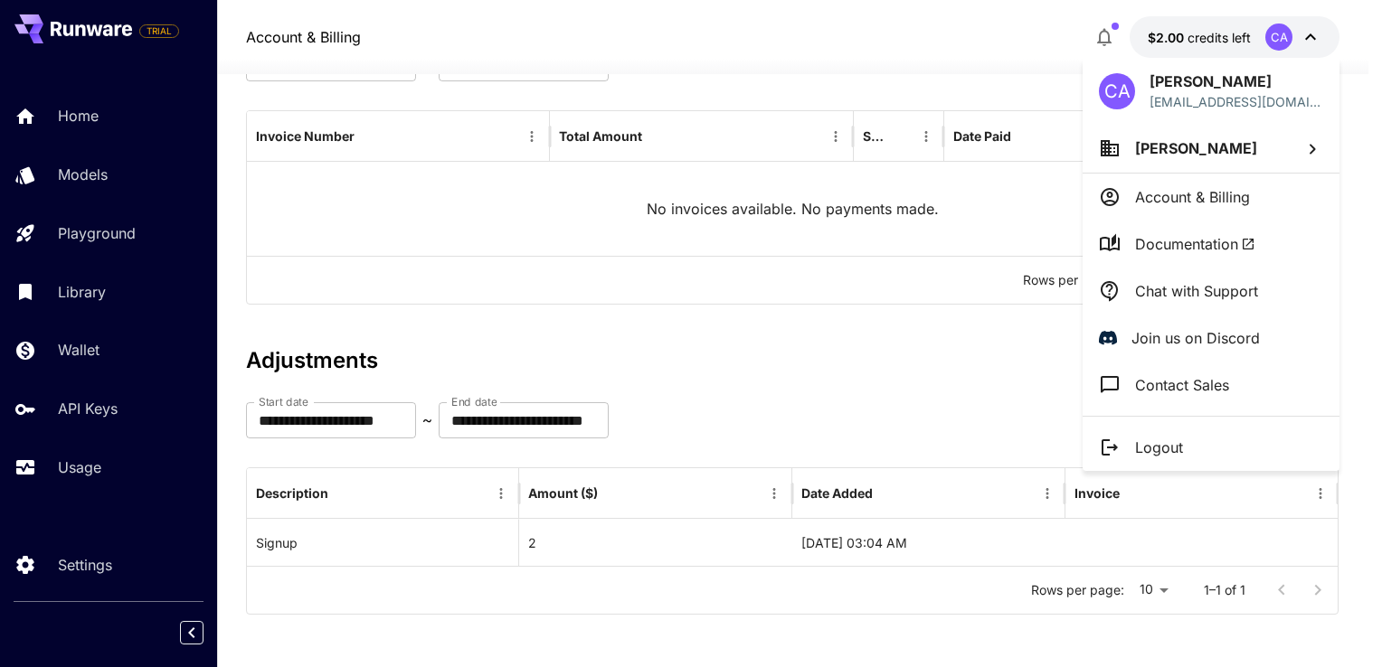
click at [1184, 206] on p "Account & Billing" at bounding box center [1192, 197] width 115 height 22
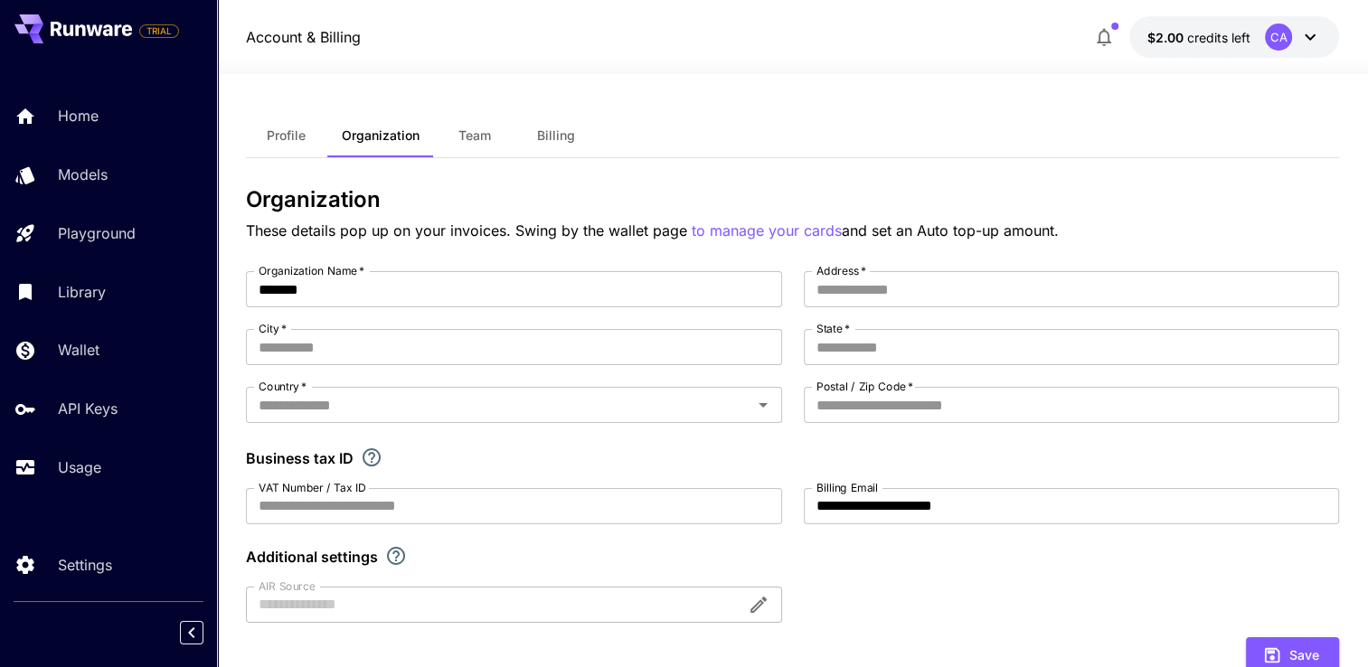
click at [473, 148] on button "Team" at bounding box center [474, 135] width 81 height 43
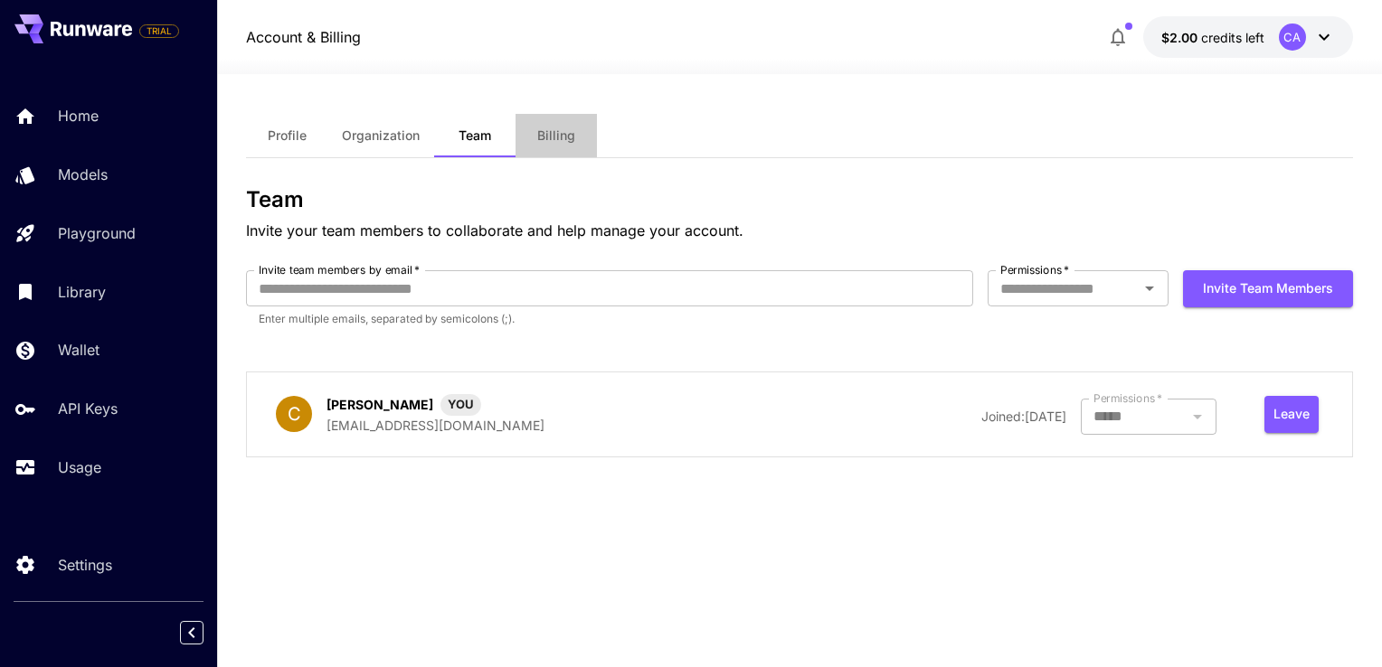
click at [551, 146] on button "Billing" at bounding box center [555, 135] width 81 height 43
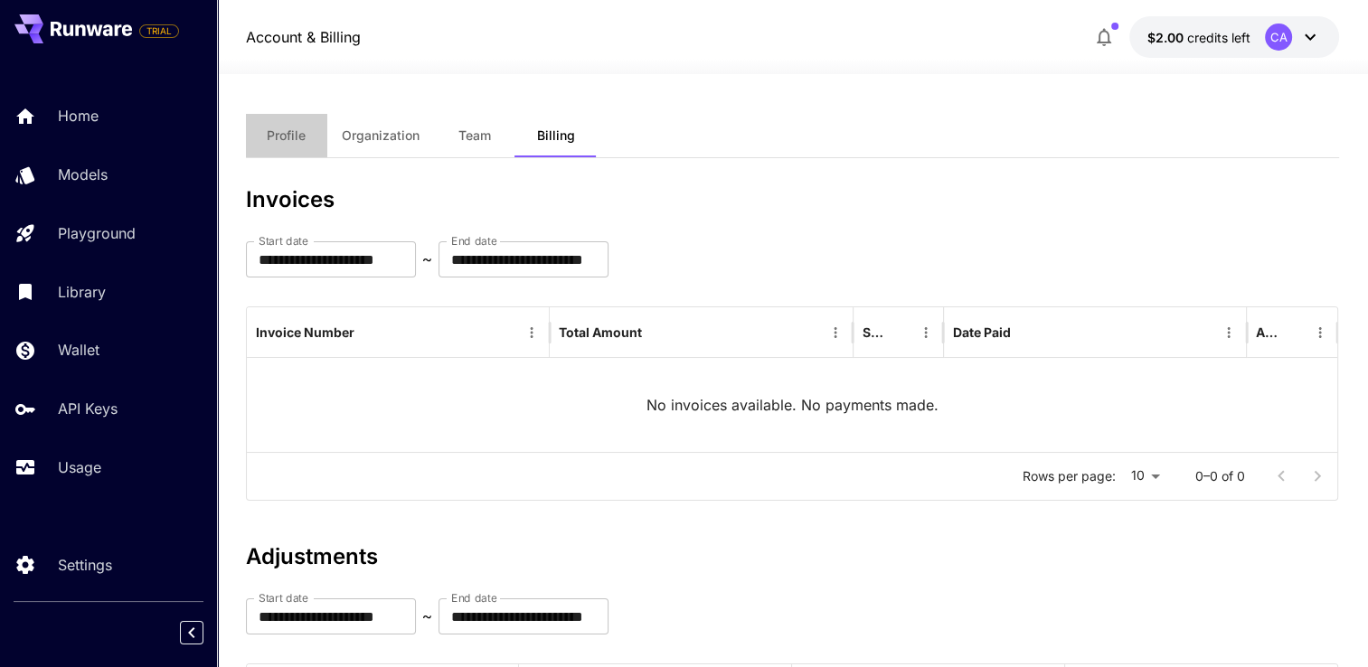
click at [298, 139] on span "Profile" at bounding box center [286, 135] width 39 height 16
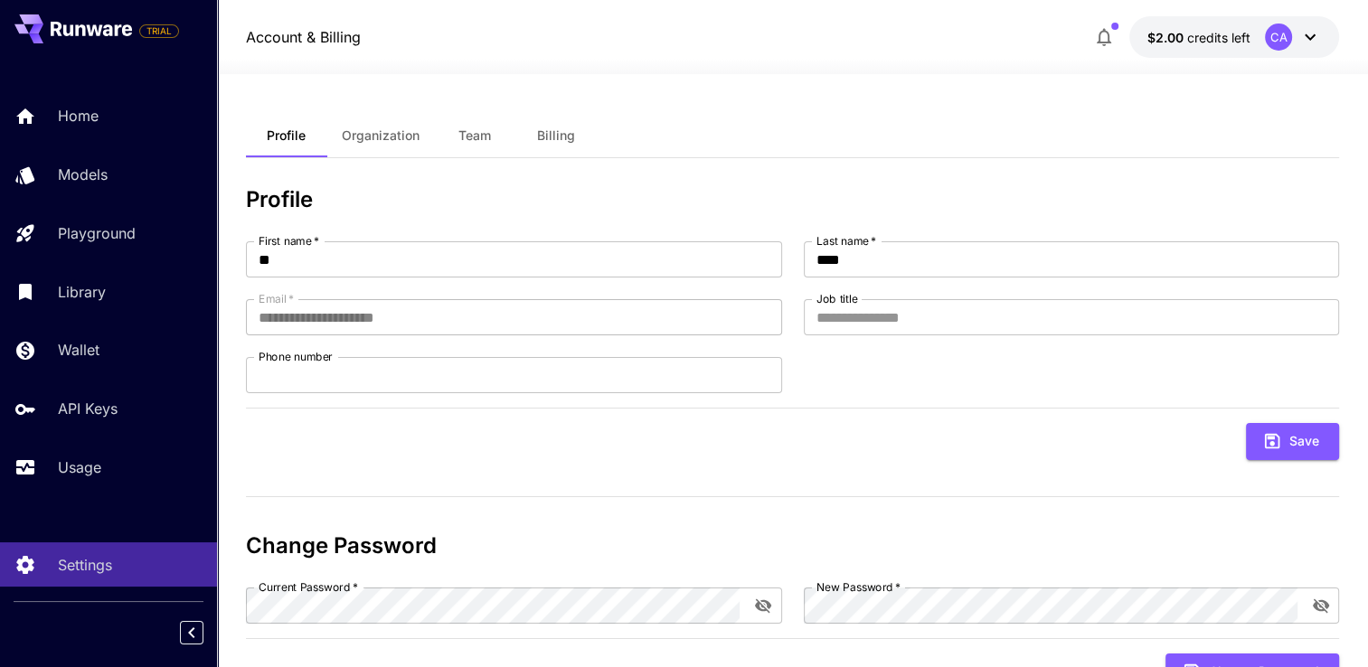
click at [1106, 35] on icon "button" at bounding box center [1104, 37] width 22 height 22
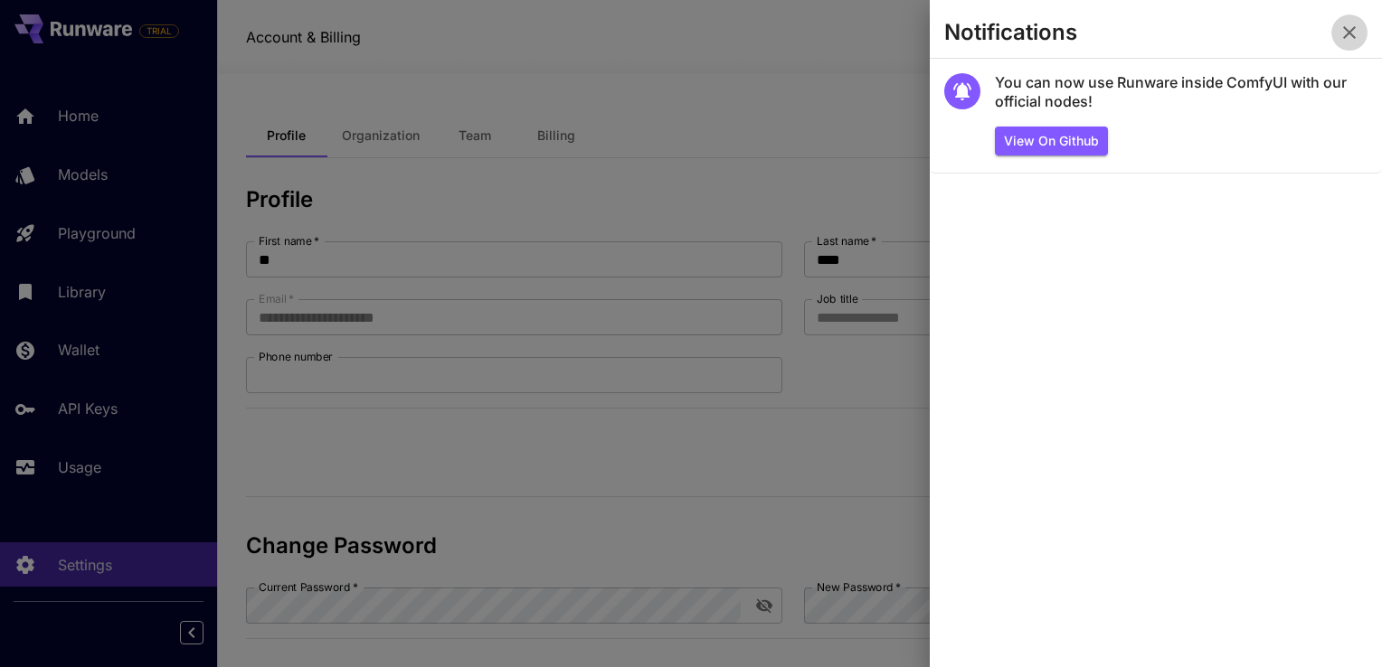
click at [1349, 29] on icon "button" at bounding box center [1349, 33] width 22 height 22
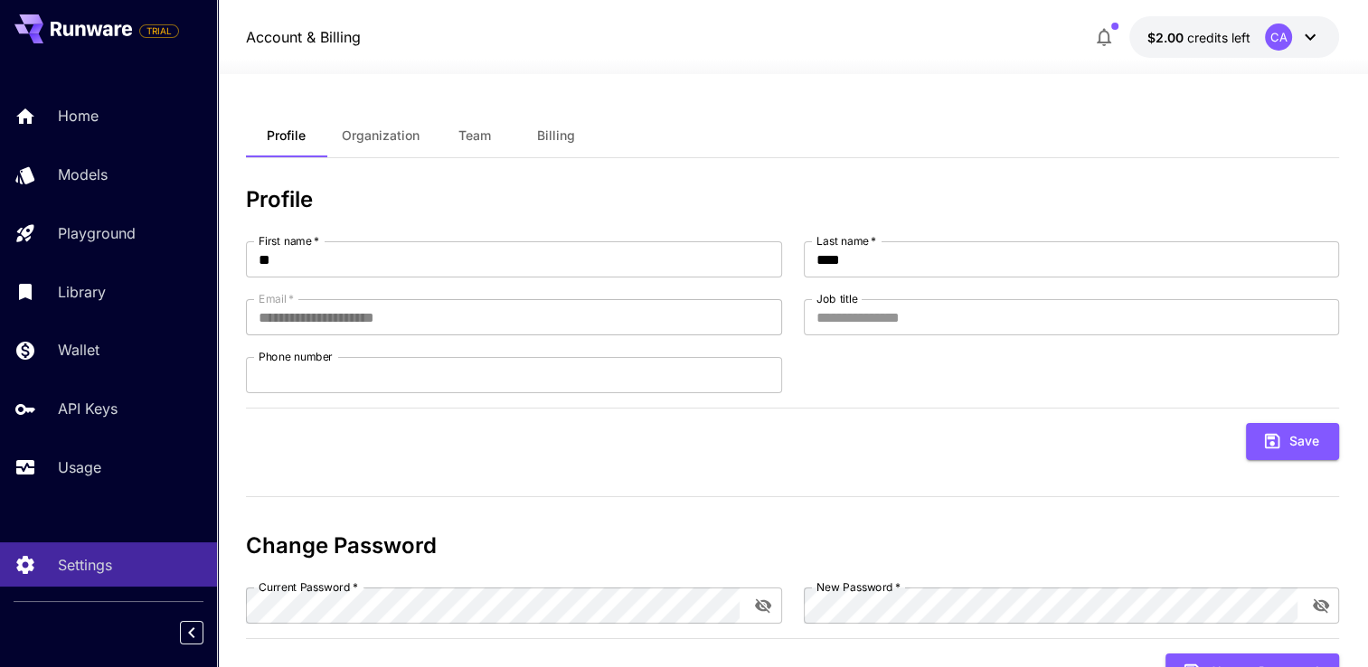
click at [1270, 39] on div "CA" at bounding box center [1278, 37] width 27 height 27
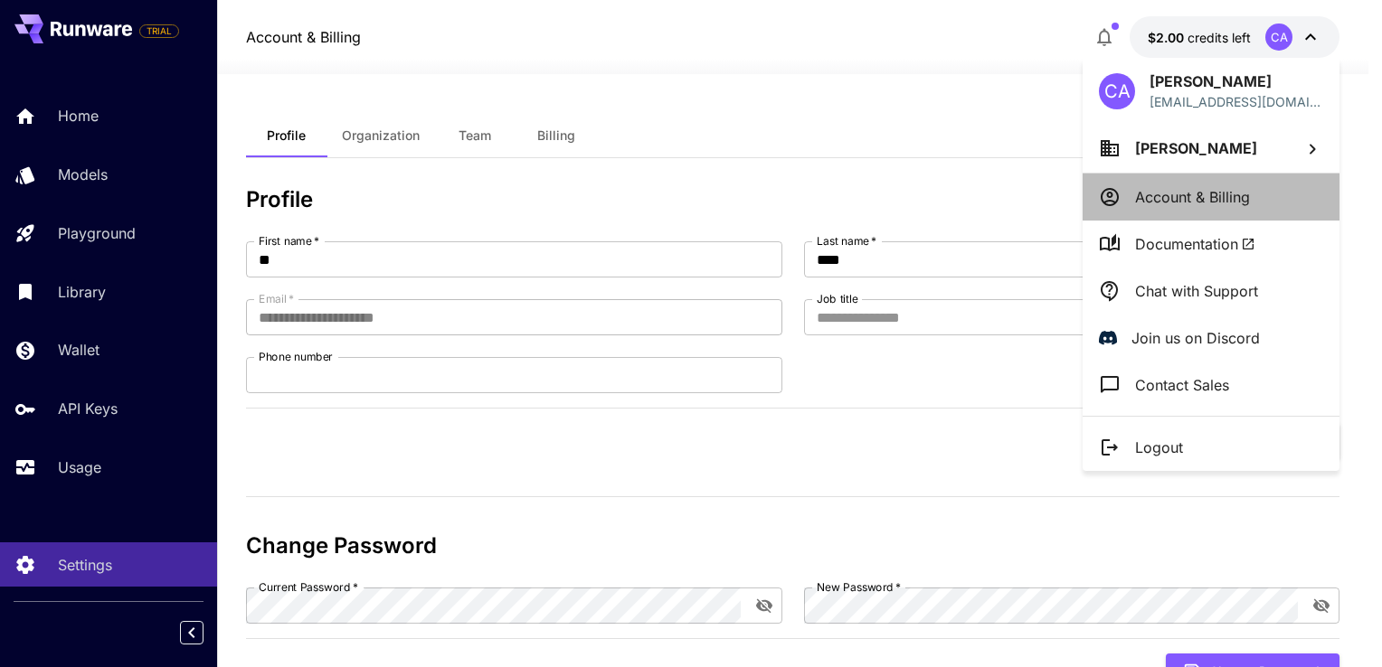
click at [1158, 200] on p "Account & Billing" at bounding box center [1192, 197] width 115 height 22
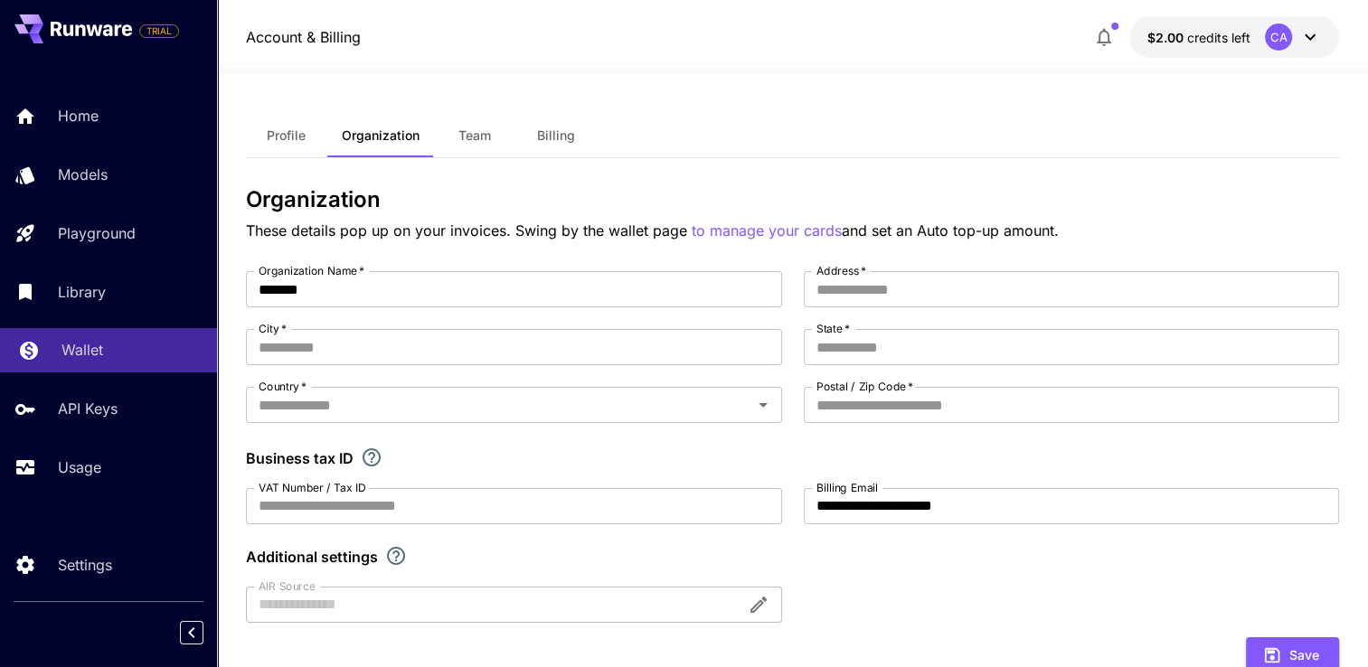
click at [76, 356] on p "Wallet" at bounding box center [82, 350] width 42 height 22
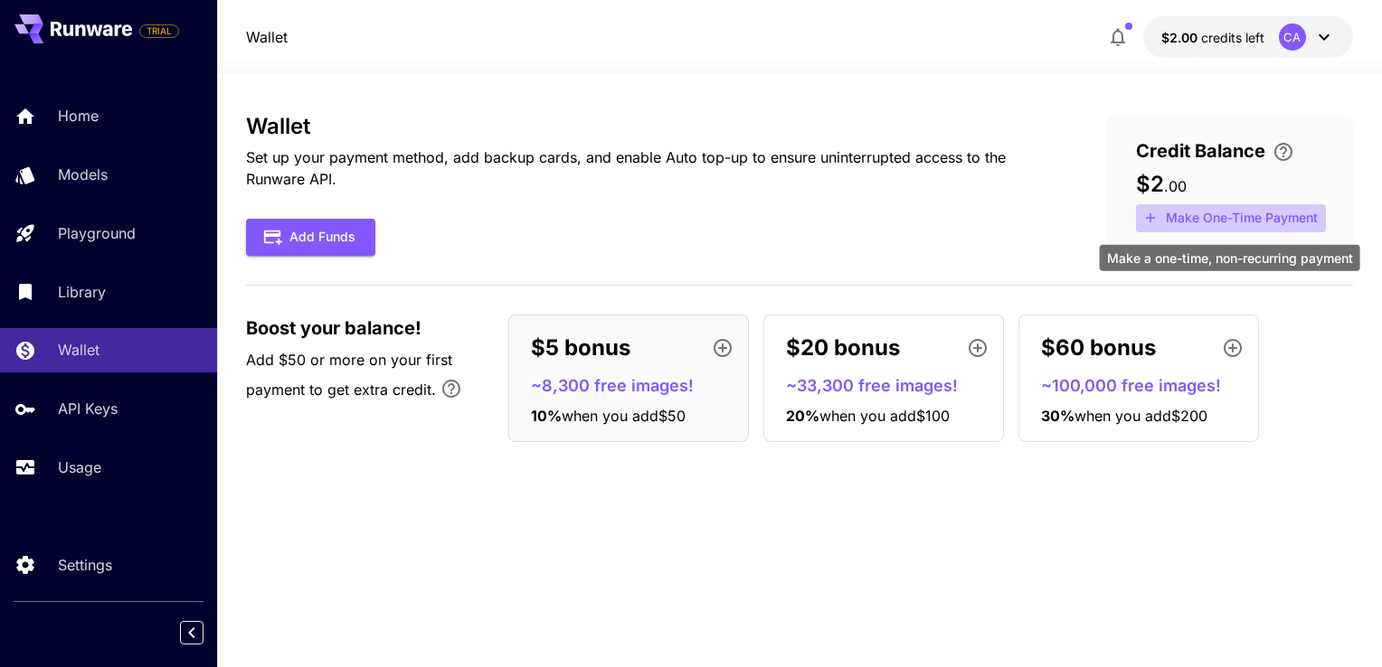
click at [1222, 212] on button "Make One-Time Payment" at bounding box center [1231, 218] width 190 height 28
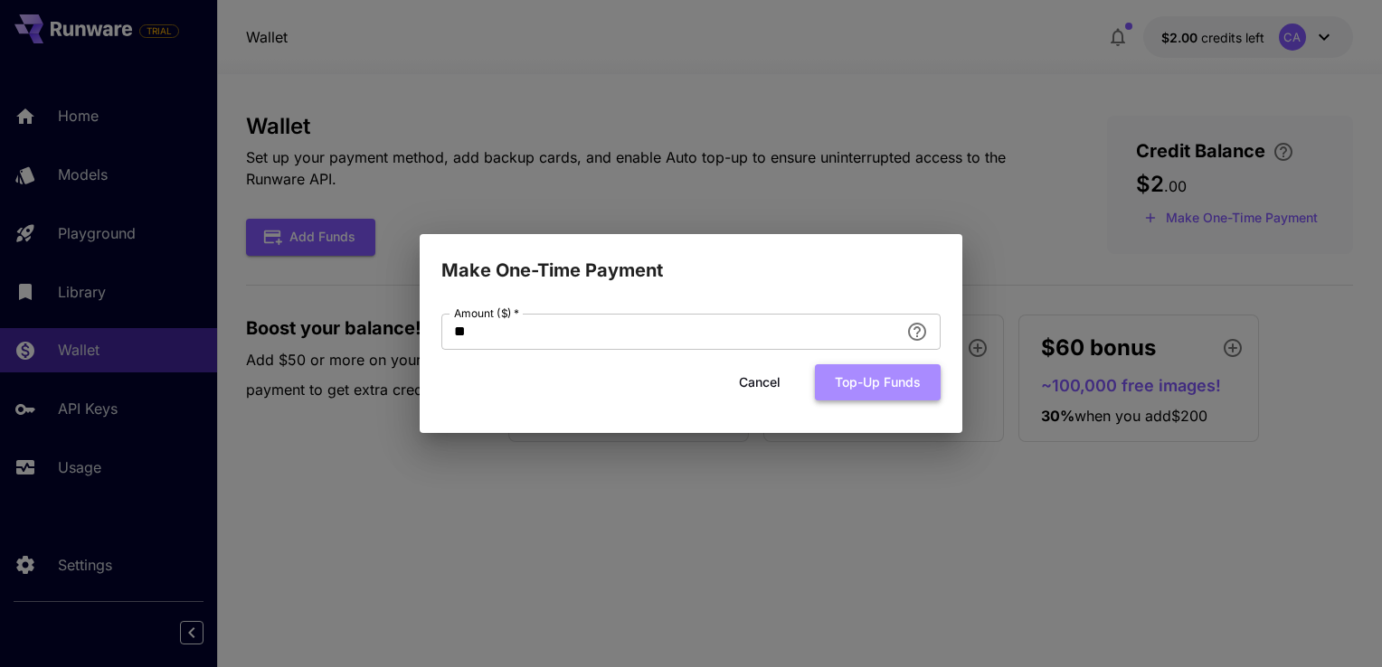
click at [878, 375] on button "Top-up funds" at bounding box center [878, 382] width 126 height 37
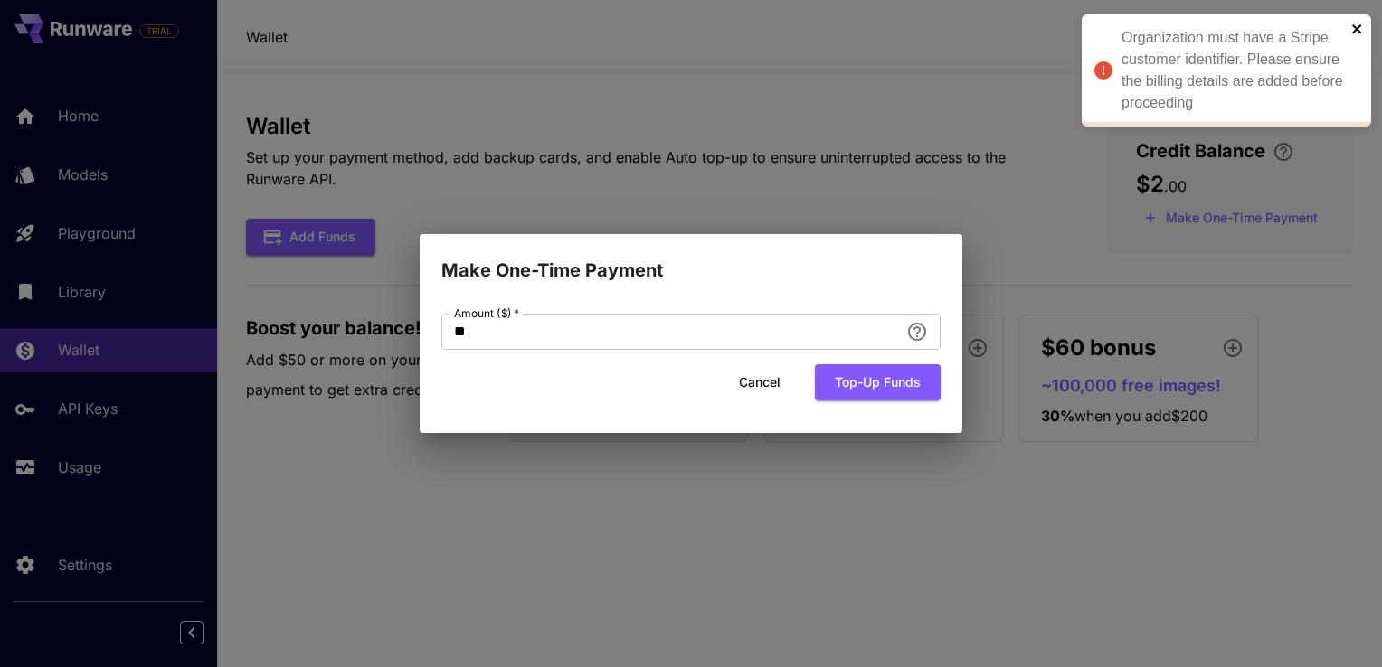
click at [1357, 32] on icon "close" at bounding box center [1357, 29] width 13 height 14
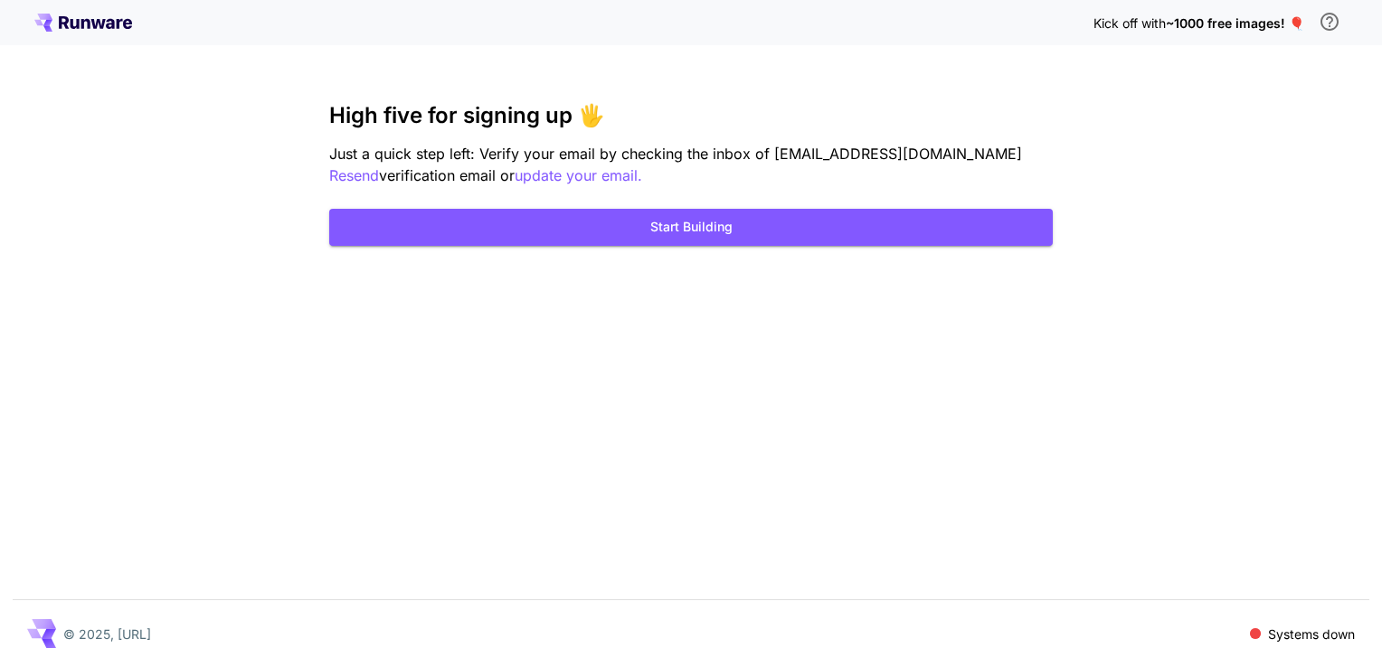
click at [94, 30] on icon at bounding box center [83, 23] width 98 height 18
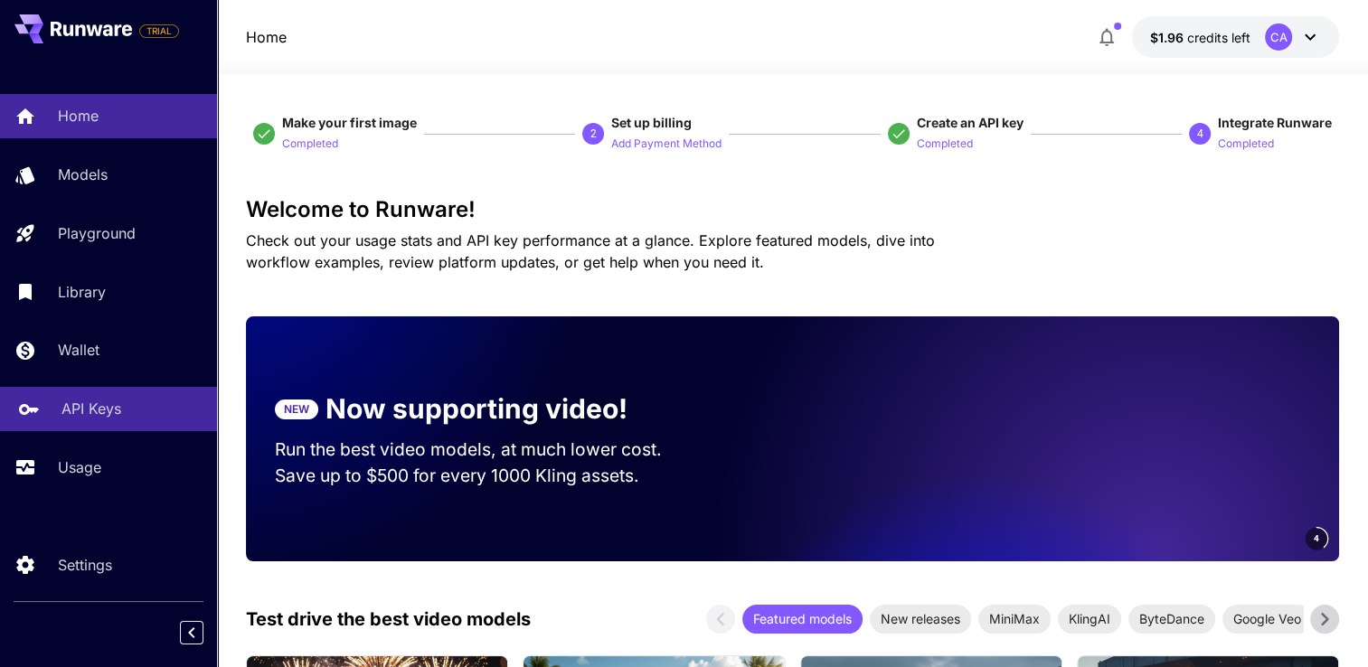
click at [109, 401] on p "API Keys" at bounding box center [91, 409] width 60 height 22
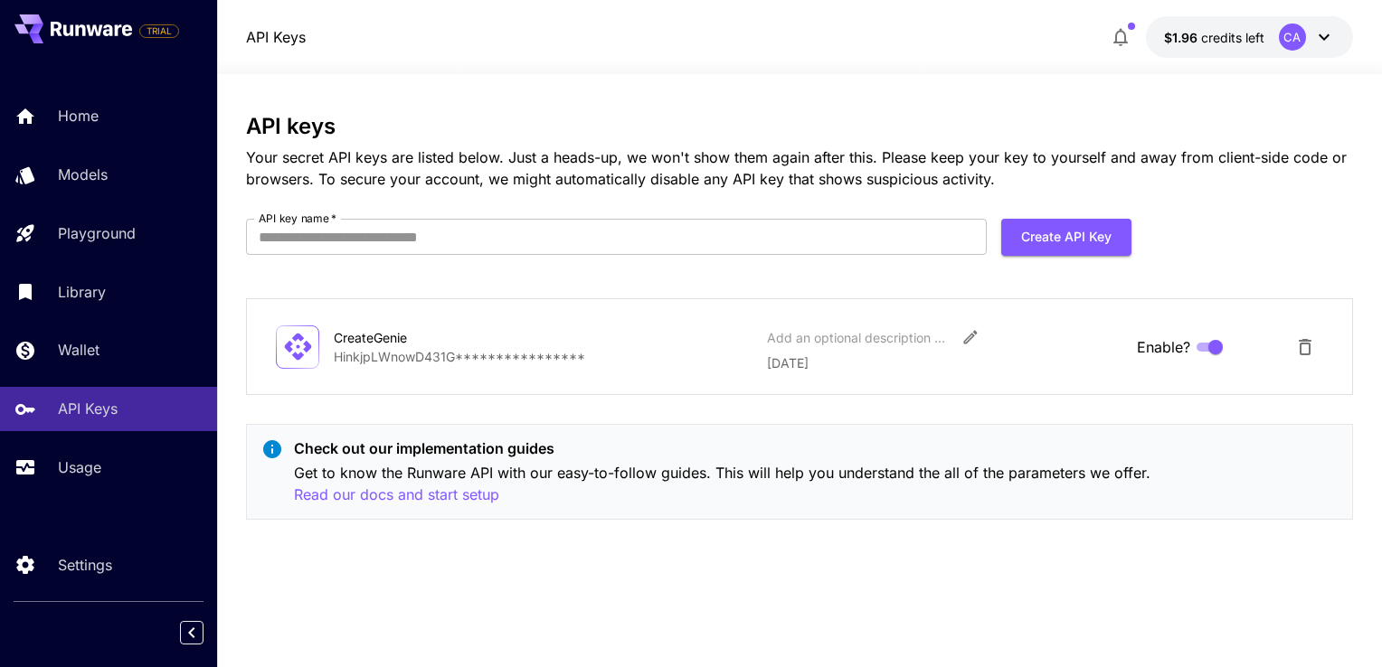
click at [1318, 42] on icon at bounding box center [1324, 37] width 22 height 22
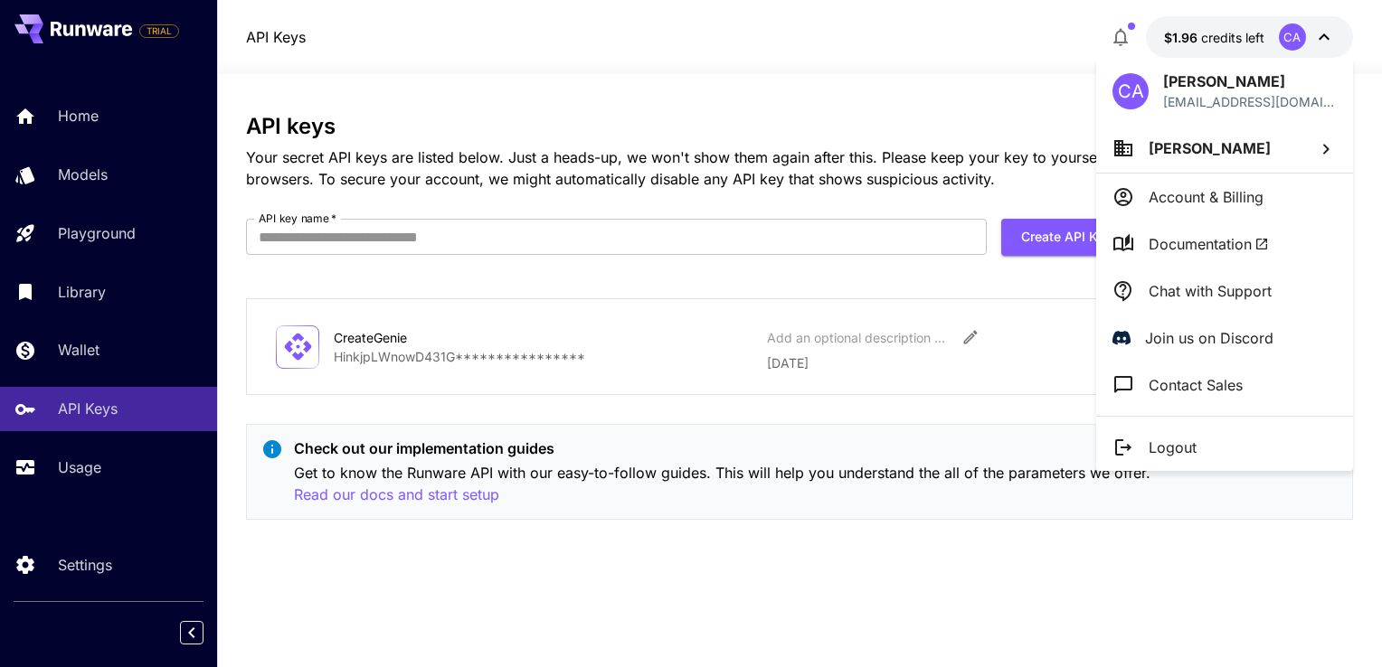
click at [1228, 179] on li "Account & Billing" at bounding box center [1224, 197] width 257 height 47
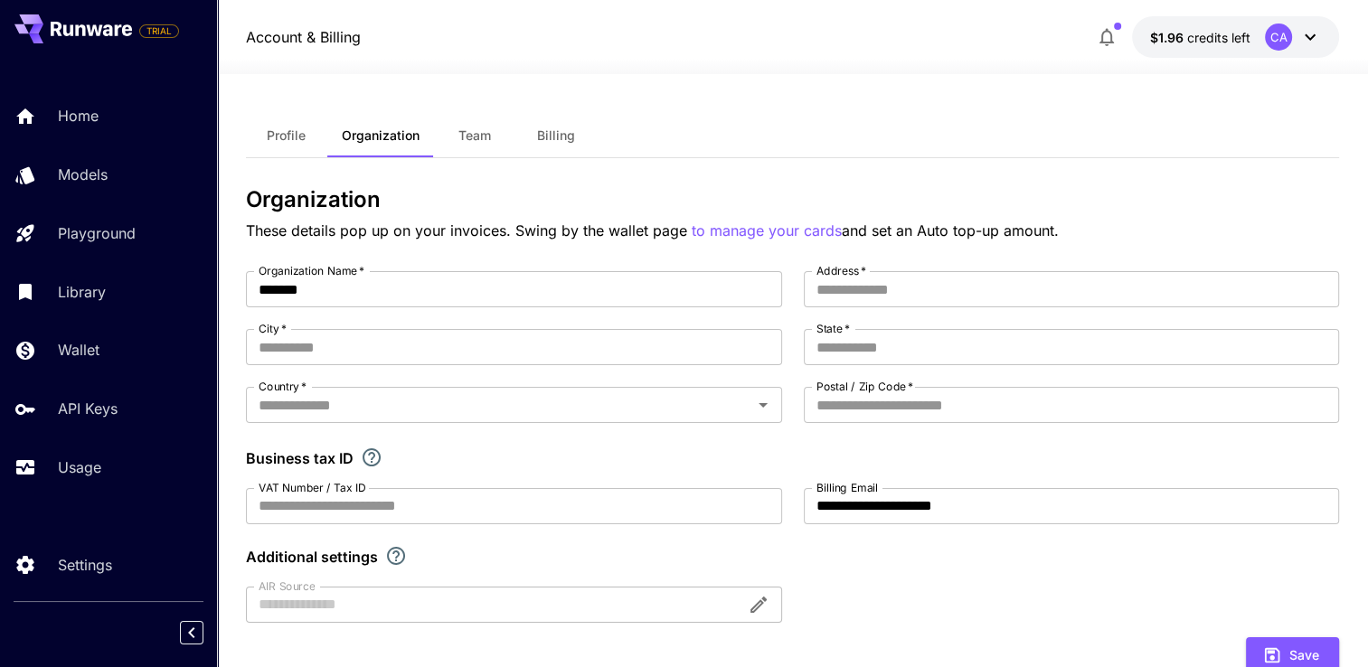
click at [582, 144] on button "Billing" at bounding box center [555, 135] width 81 height 43
